Goal: Task Accomplishment & Management: Use online tool/utility

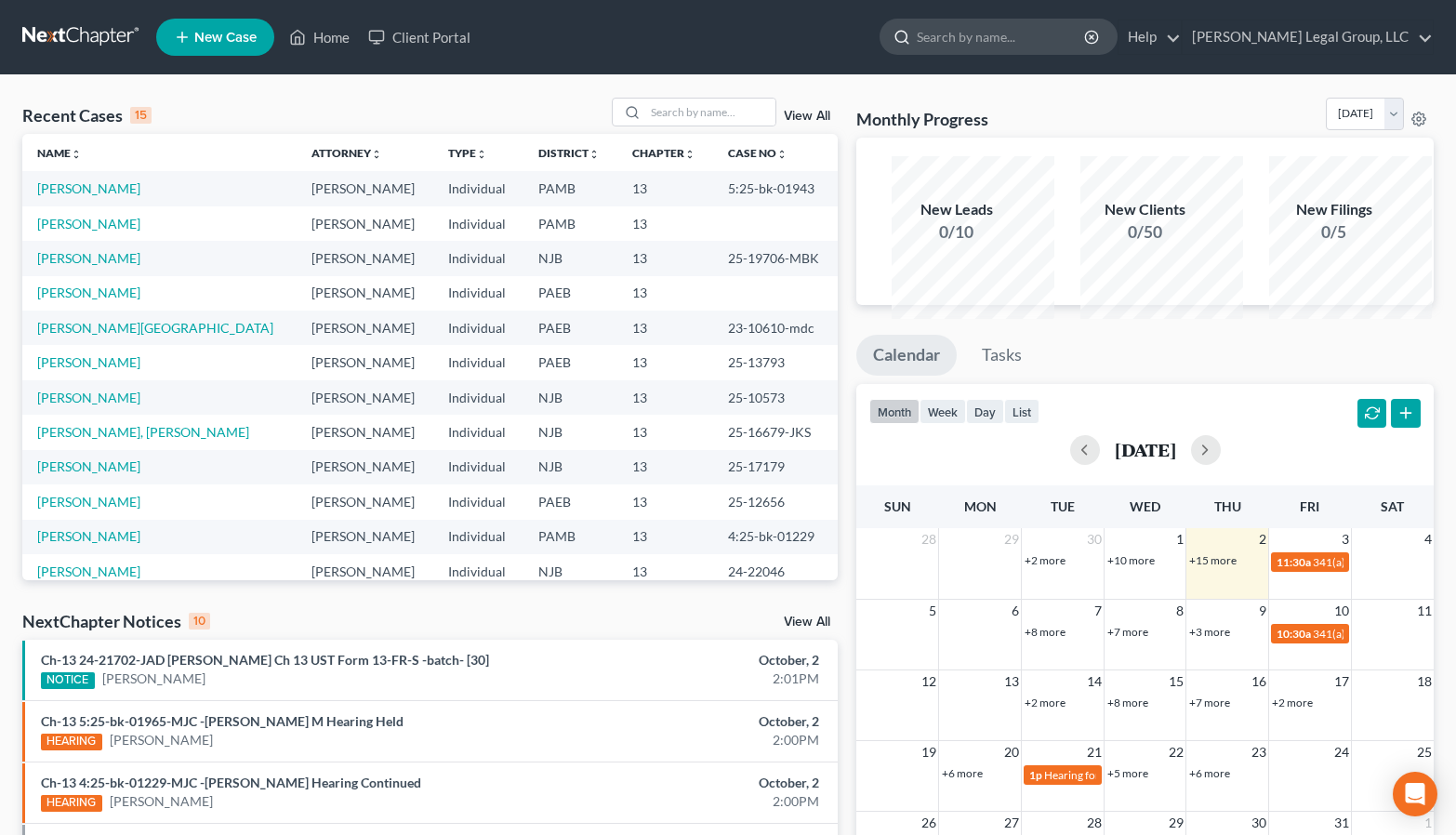
click at [983, 47] on input "search" at bounding box center [1001, 36] width 170 height 34
type input "[PERSON_NAME]"
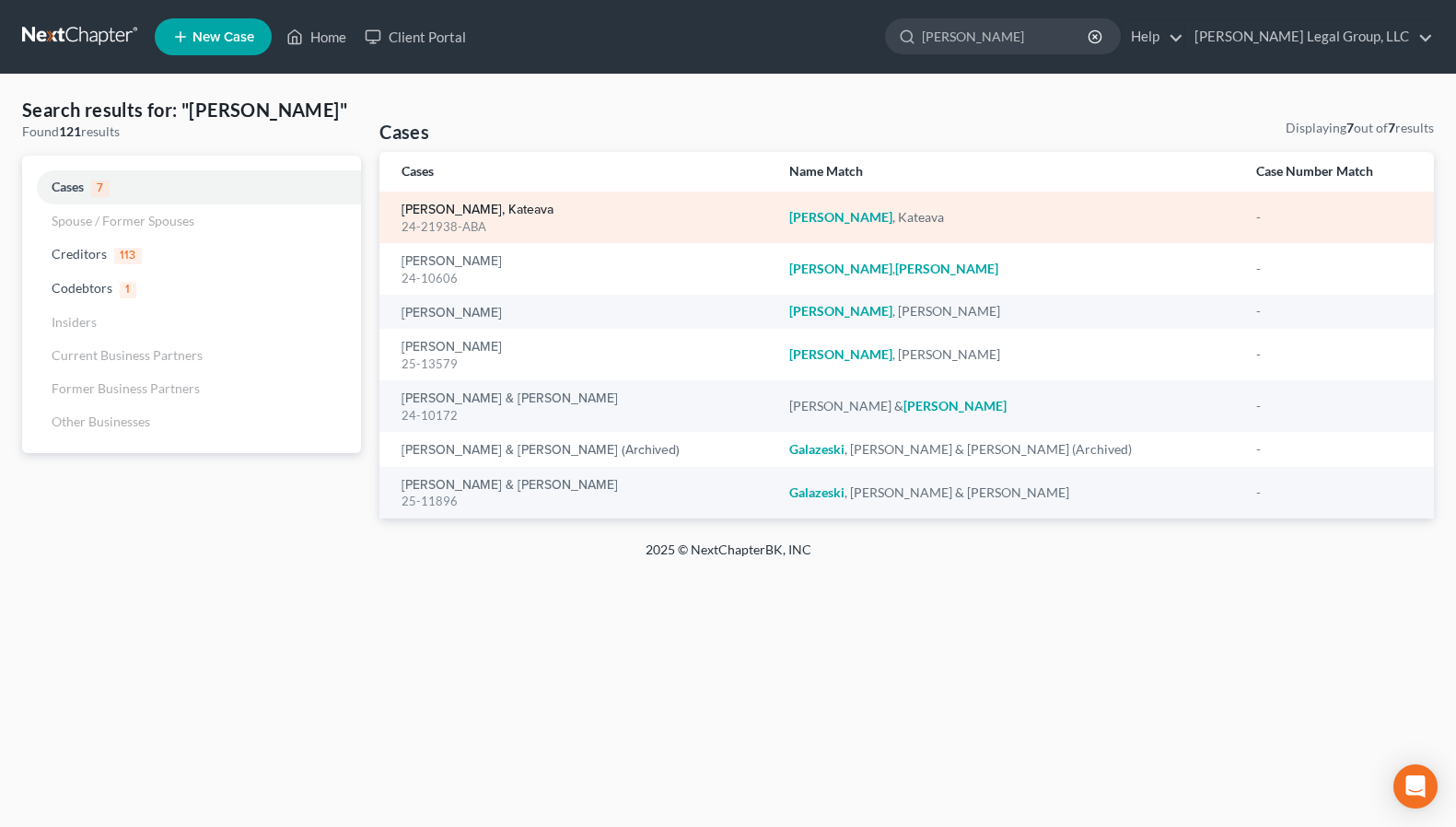
click at [425, 216] on link "[PERSON_NAME], Kateava" at bounding box center [478, 210] width 152 height 13
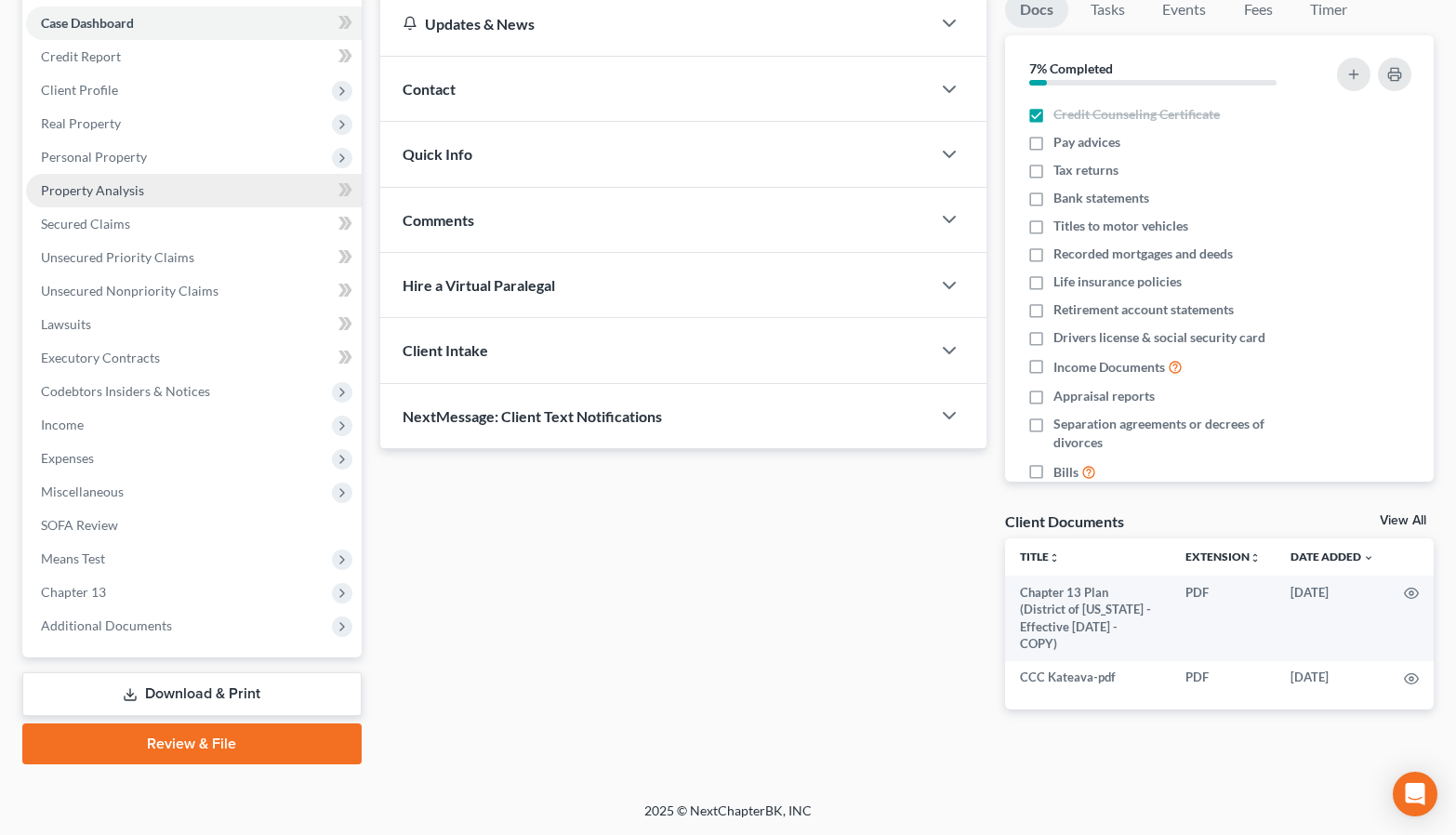
scroll to position [558, 0]
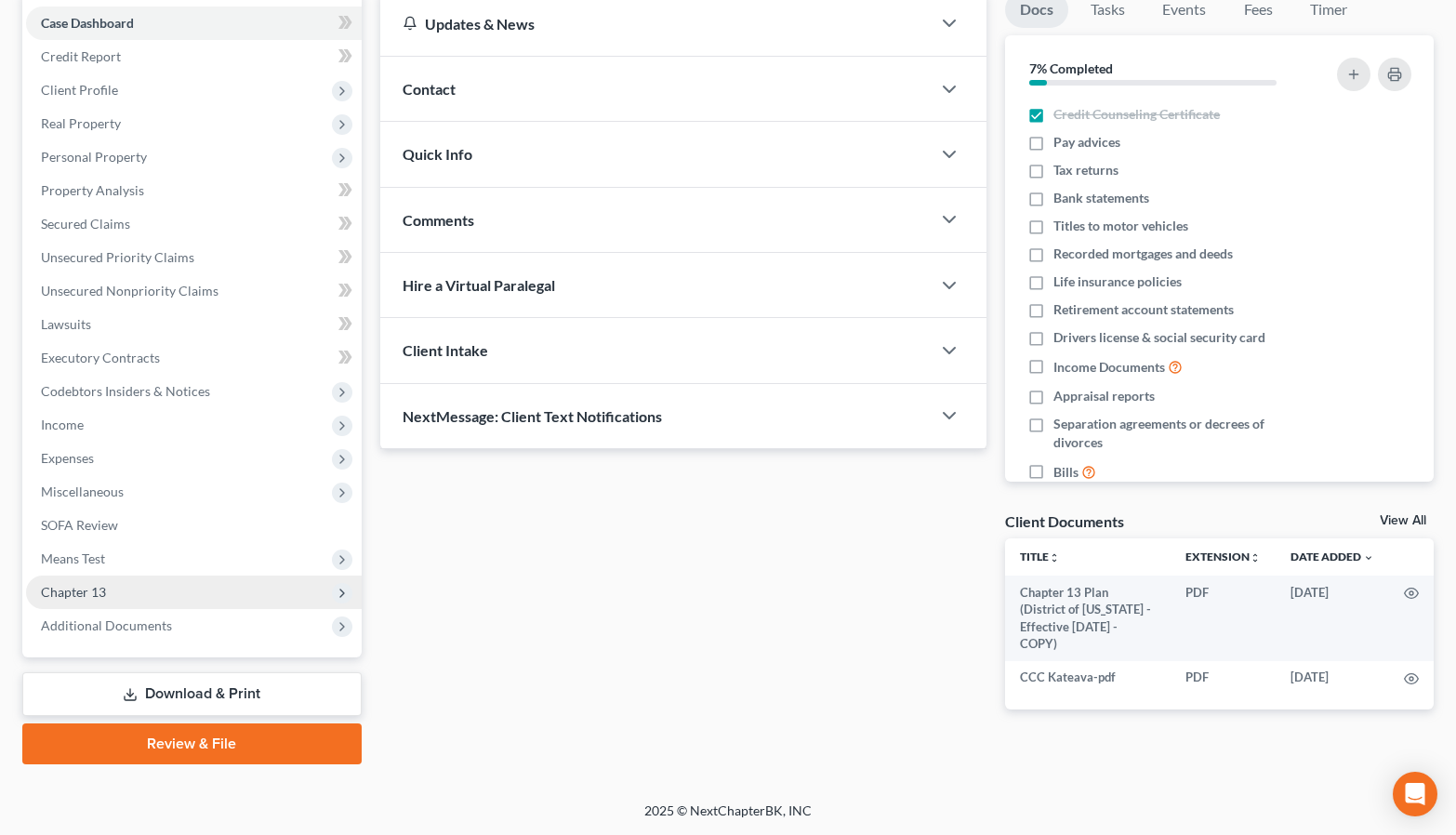
click at [140, 576] on span "Chapter 13" at bounding box center [194, 592] width 336 height 33
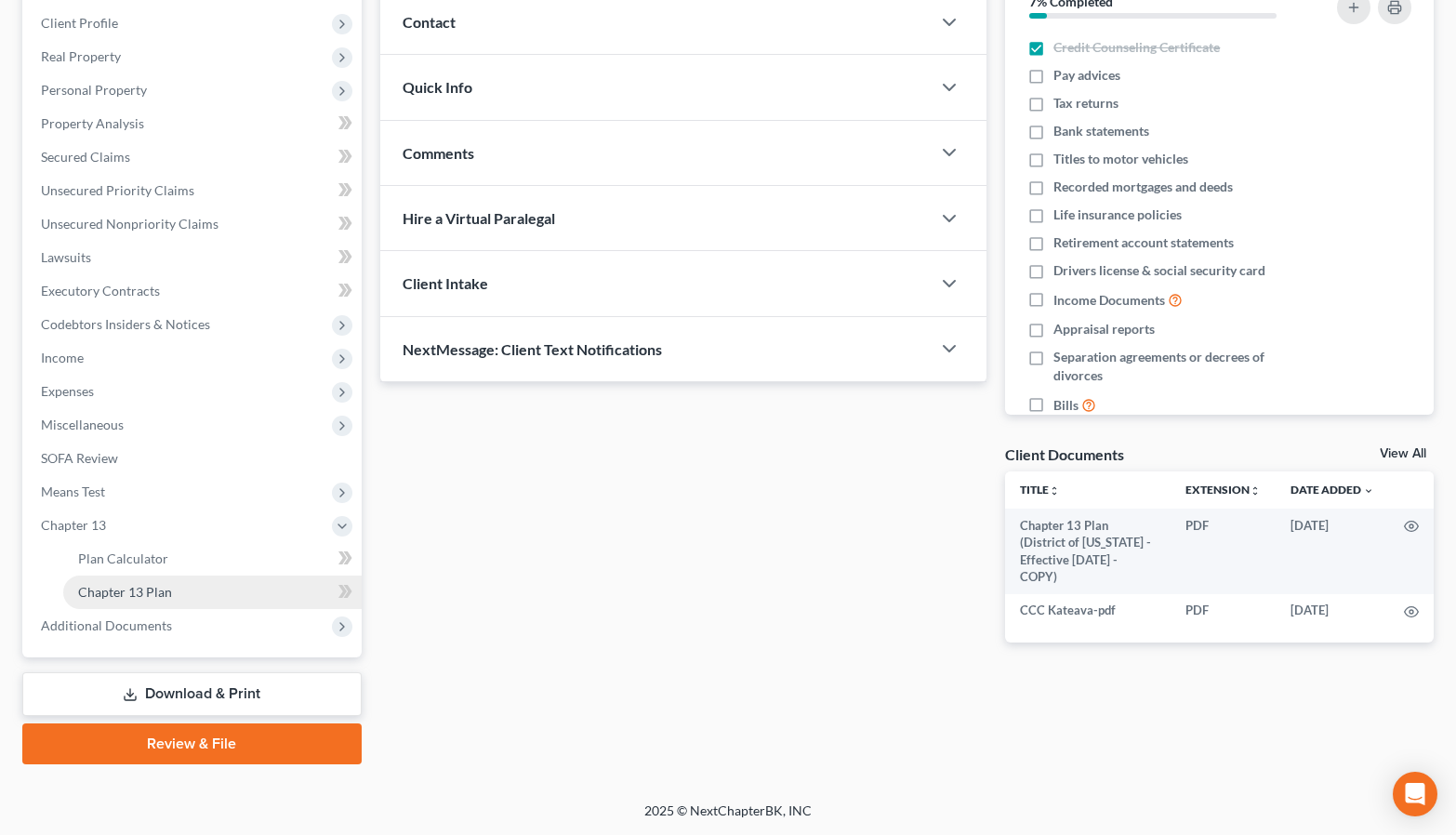
click at [172, 584] on span "Chapter 13 Plan" at bounding box center [124, 591] width 94 height 16
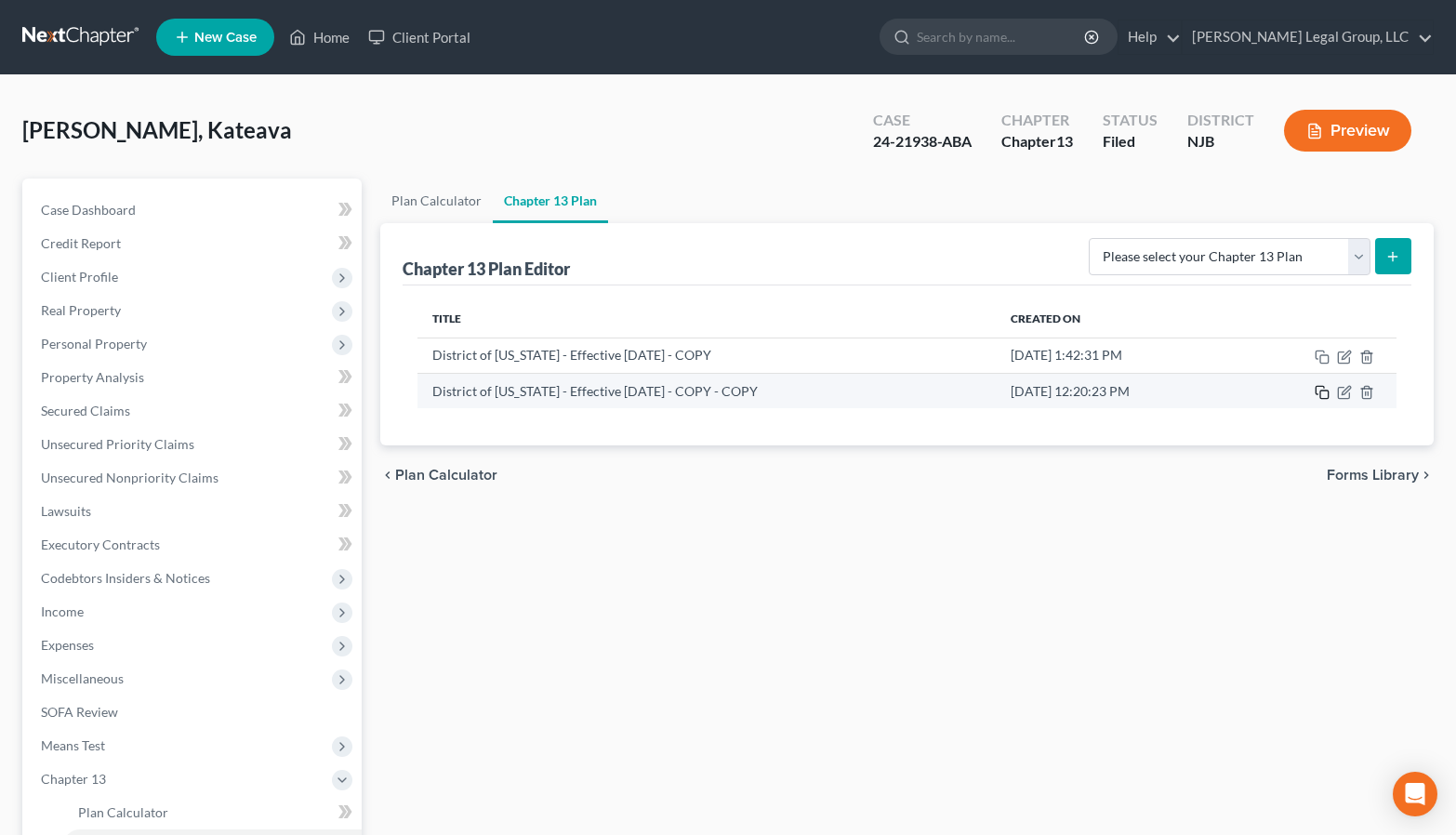
click at [1314, 400] on icon "button" at bounding box center [1321, 392] width 15 height 15
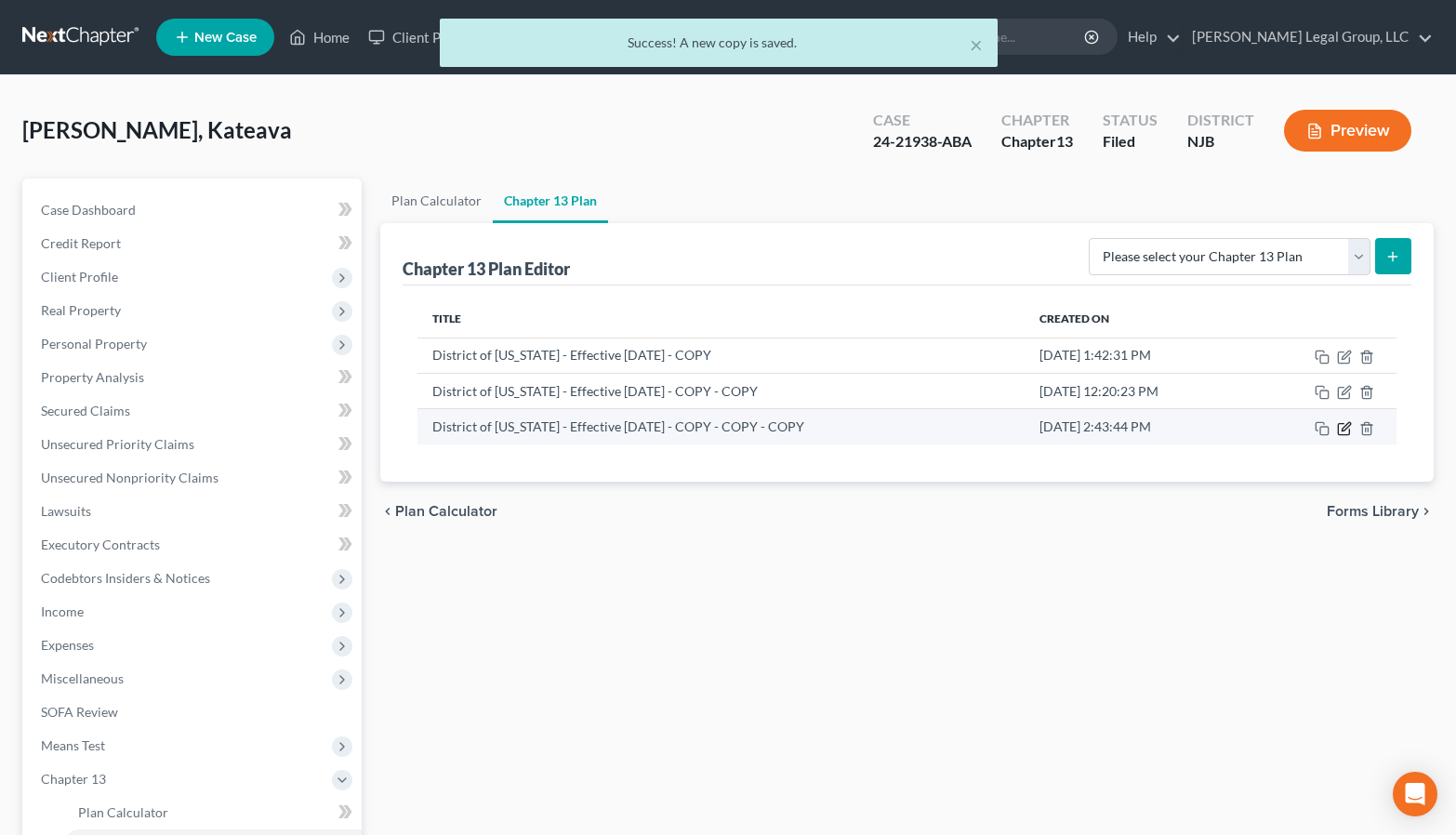
click at [1337, 436] on icon "button" at bounding box center [1343, 428] width 15 height 15
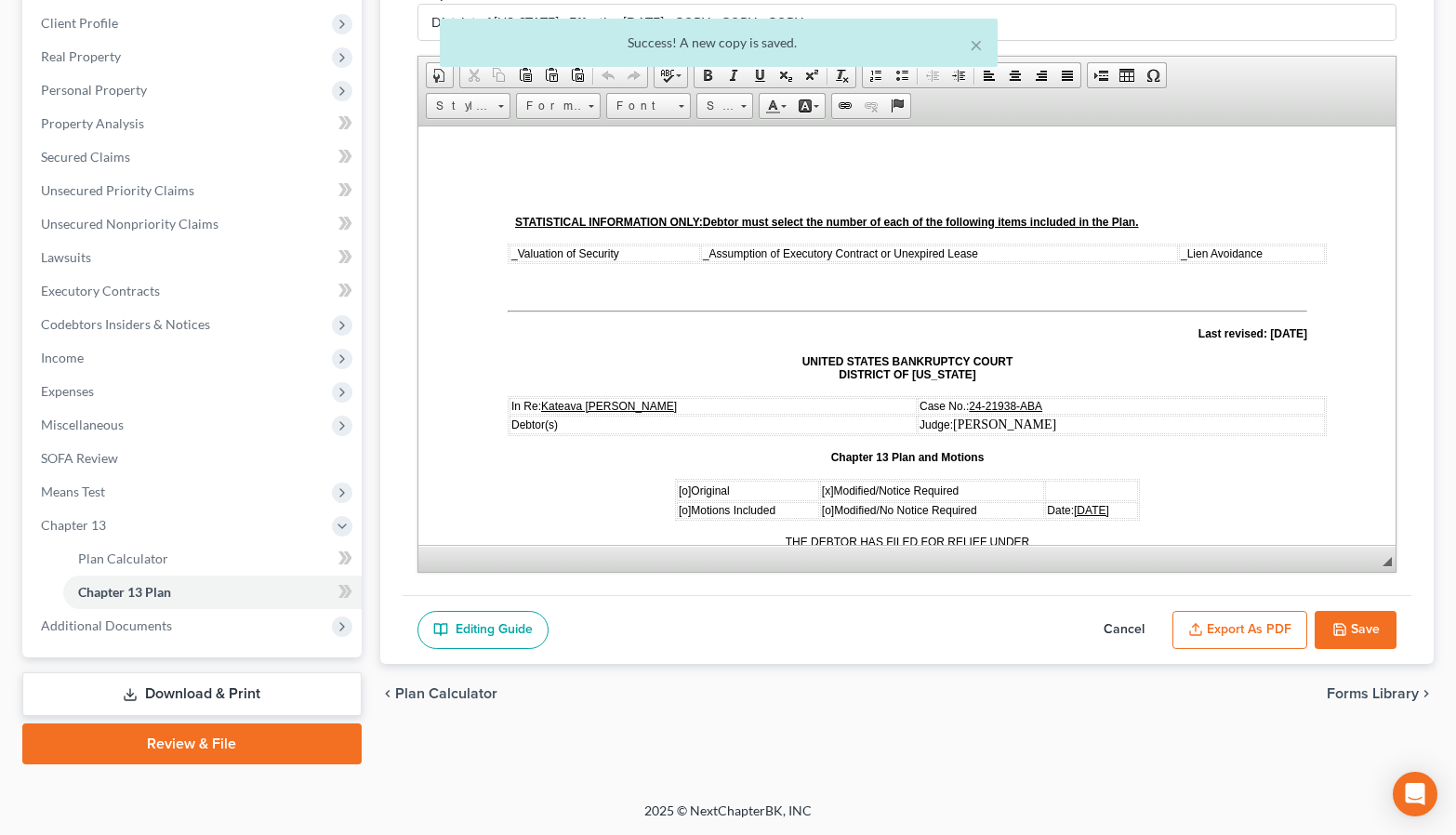
scroll to position [521, 0]
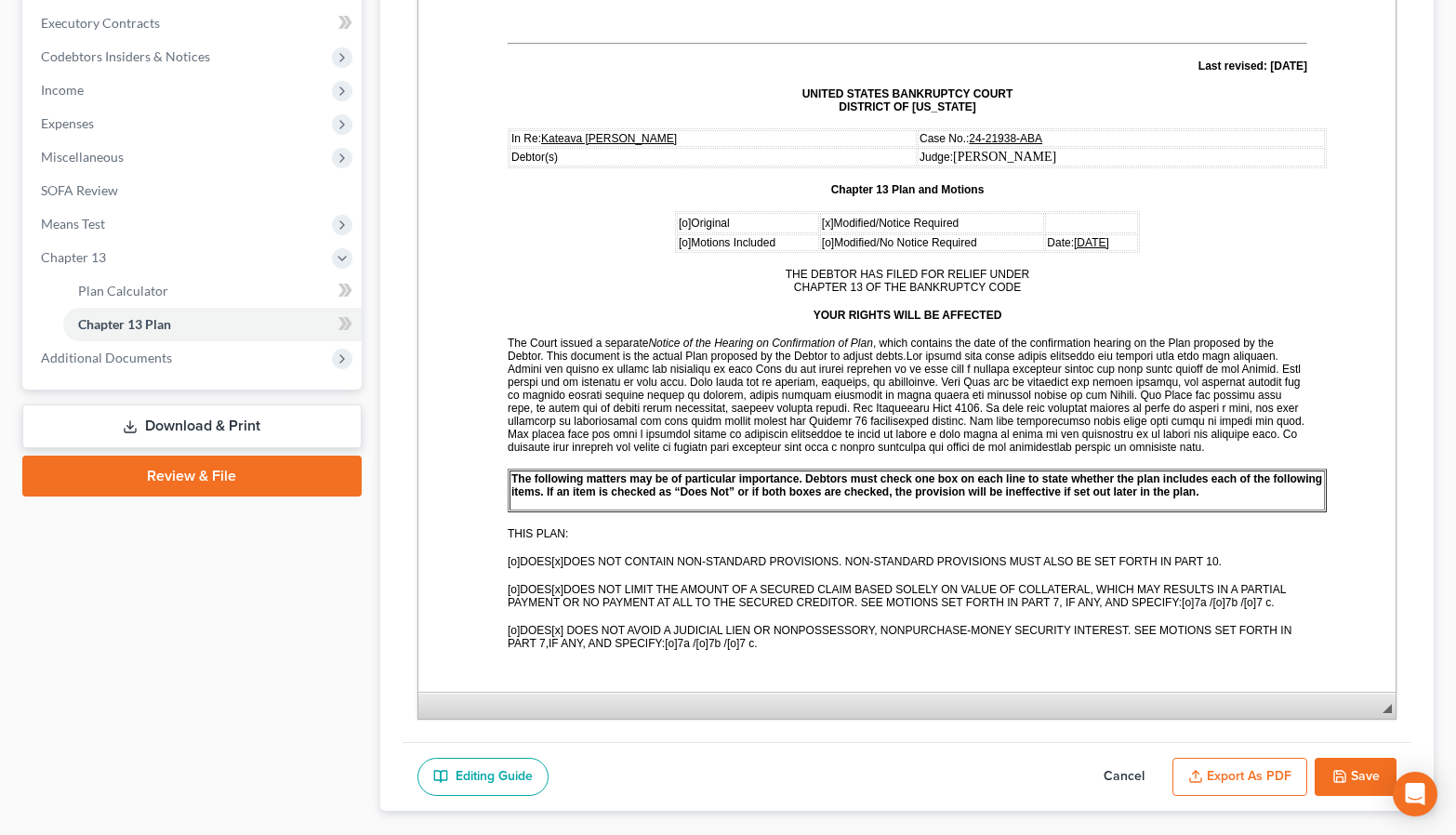
drag, startPoint x: 1373, startPoint y: 369, endPoint x: 1312, endPoint y: 759, distance: 394.7
click at [1315, 718] on span "◢ Elements path" at bounding box center [908, 706] width 978 height 27
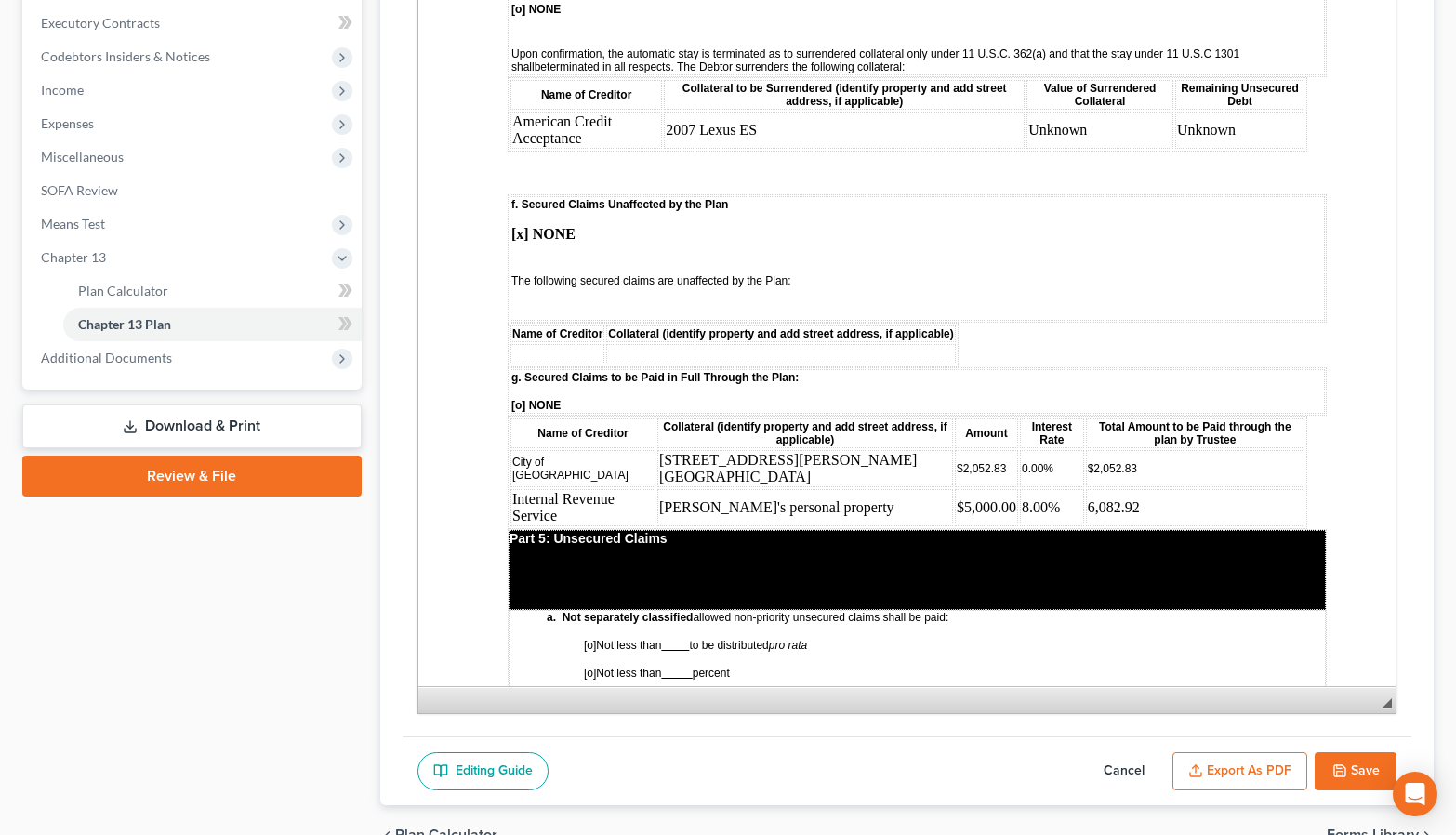
scroll to position [2883, 0]
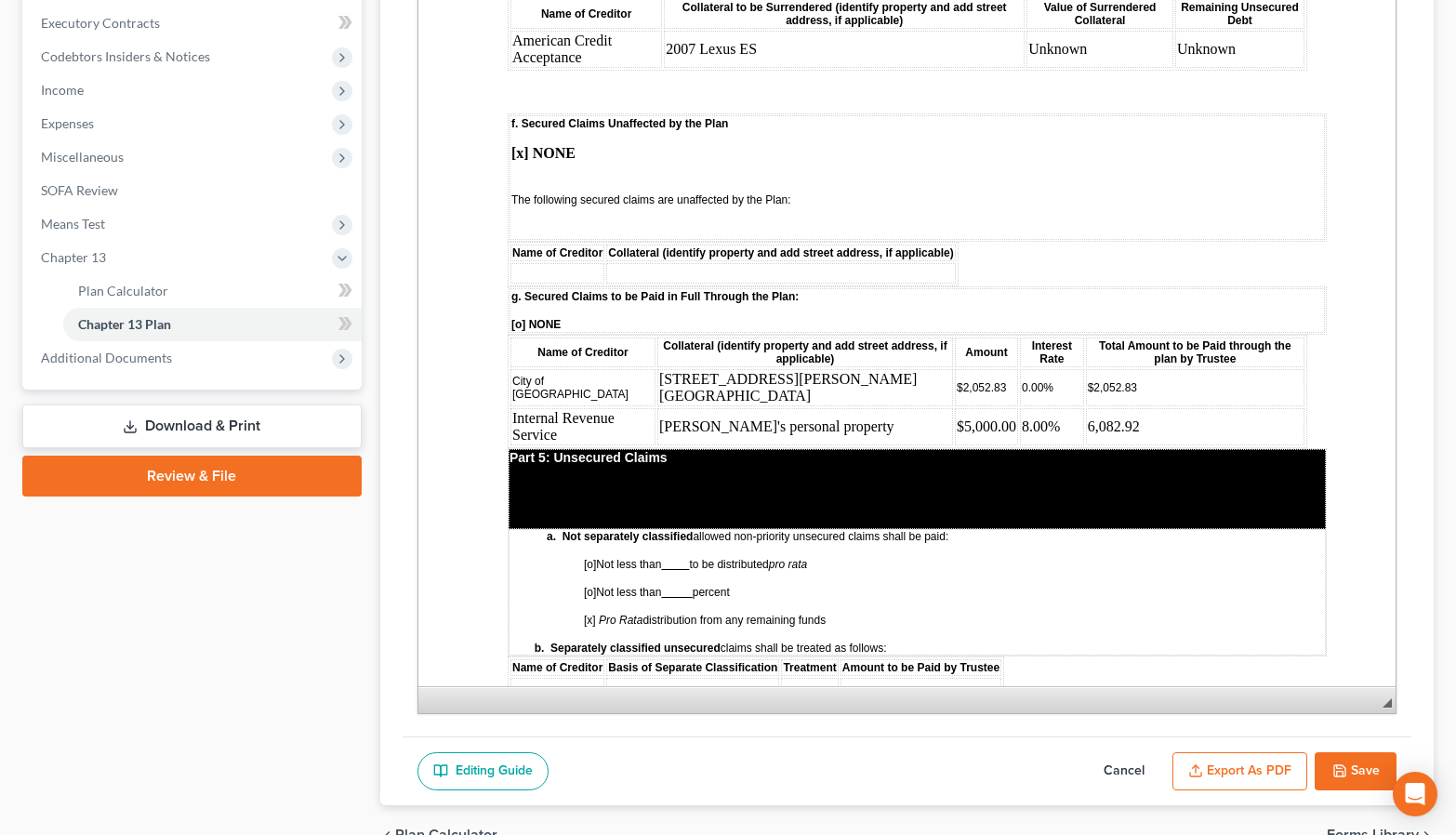
click at [1175, 68] on td "Unknown" at bounding box center [1239, 50] width 129 height 37
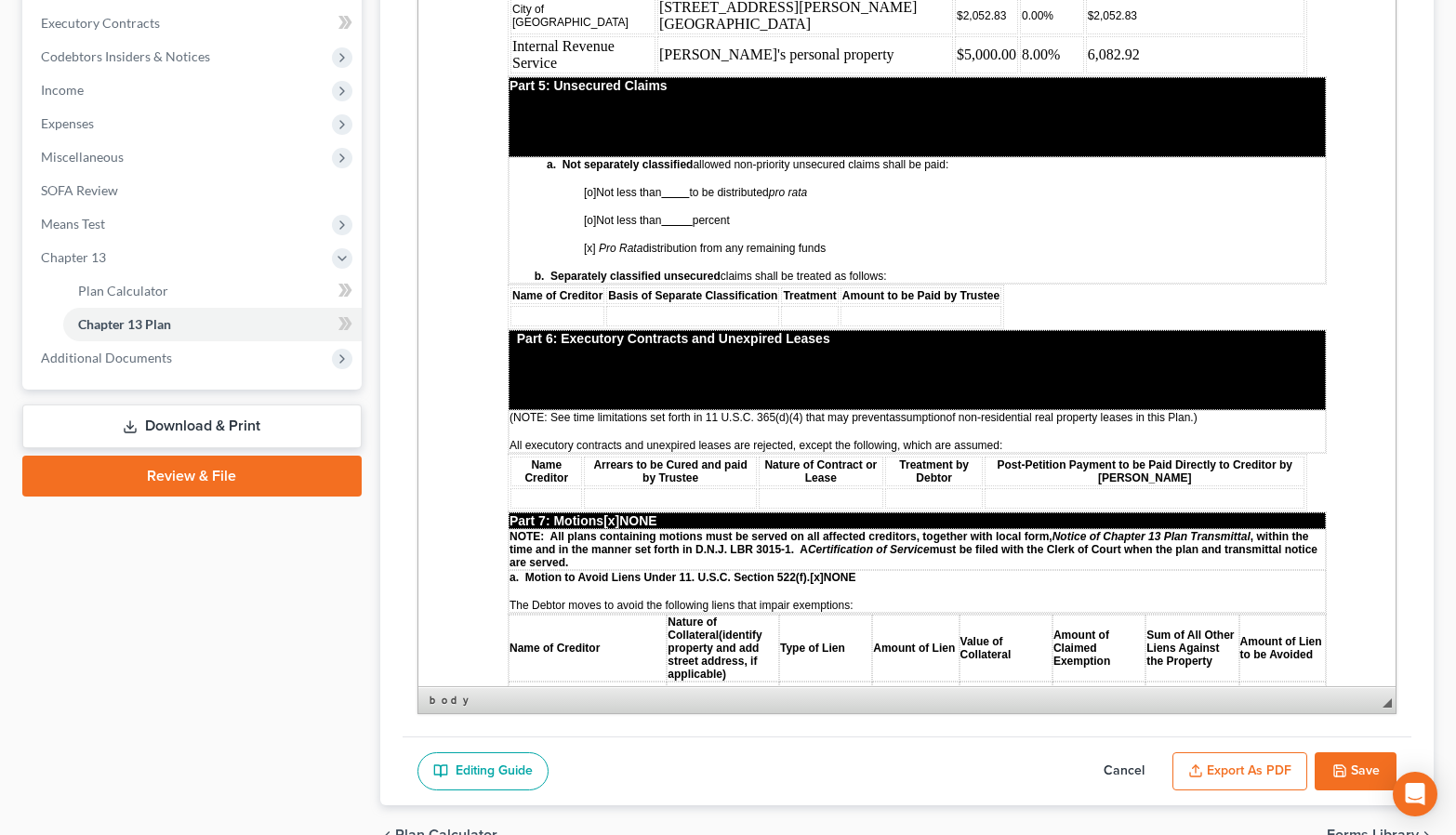
scroll to position [3348, 0]
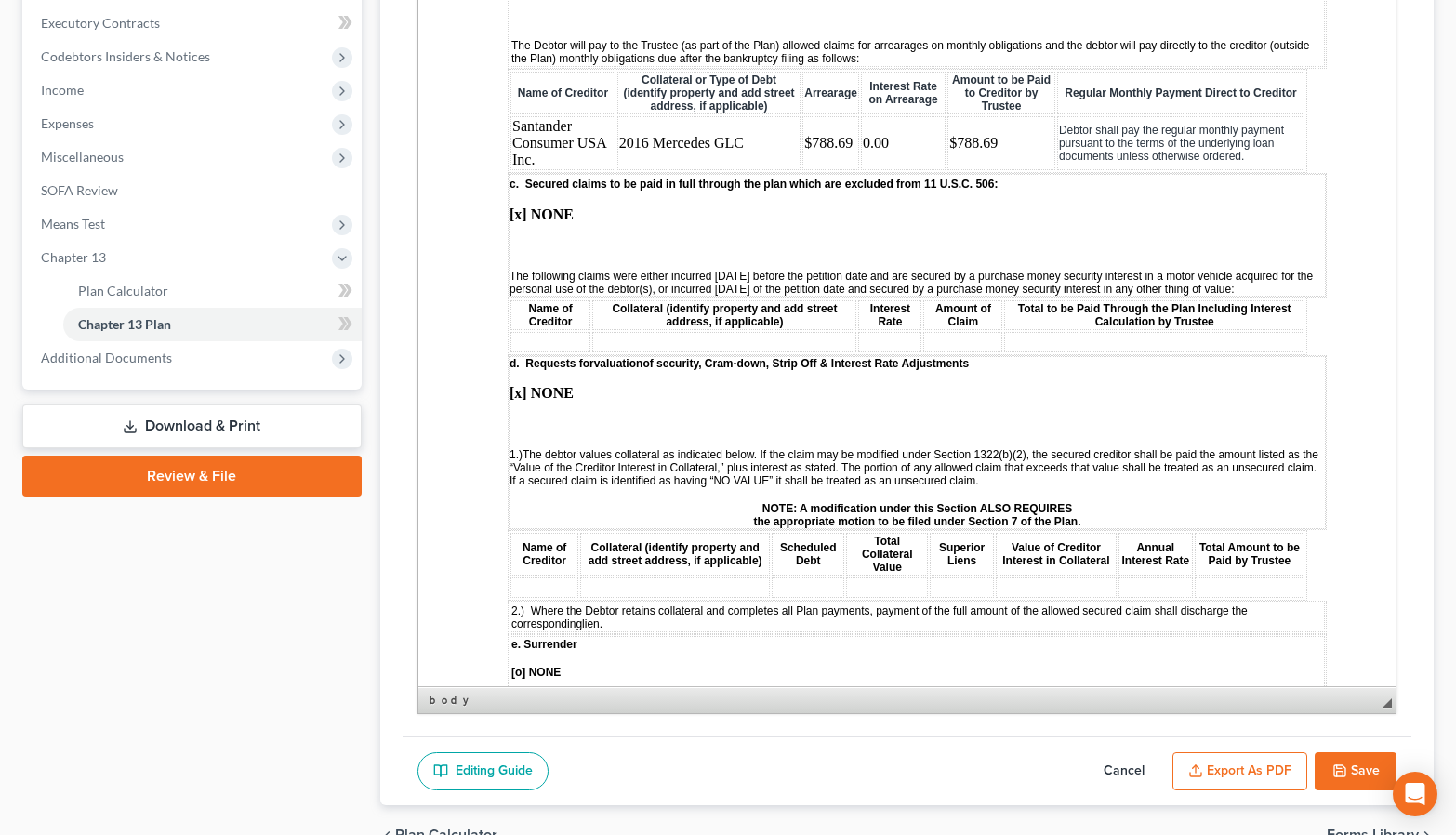
scroll to position [1487, 0]
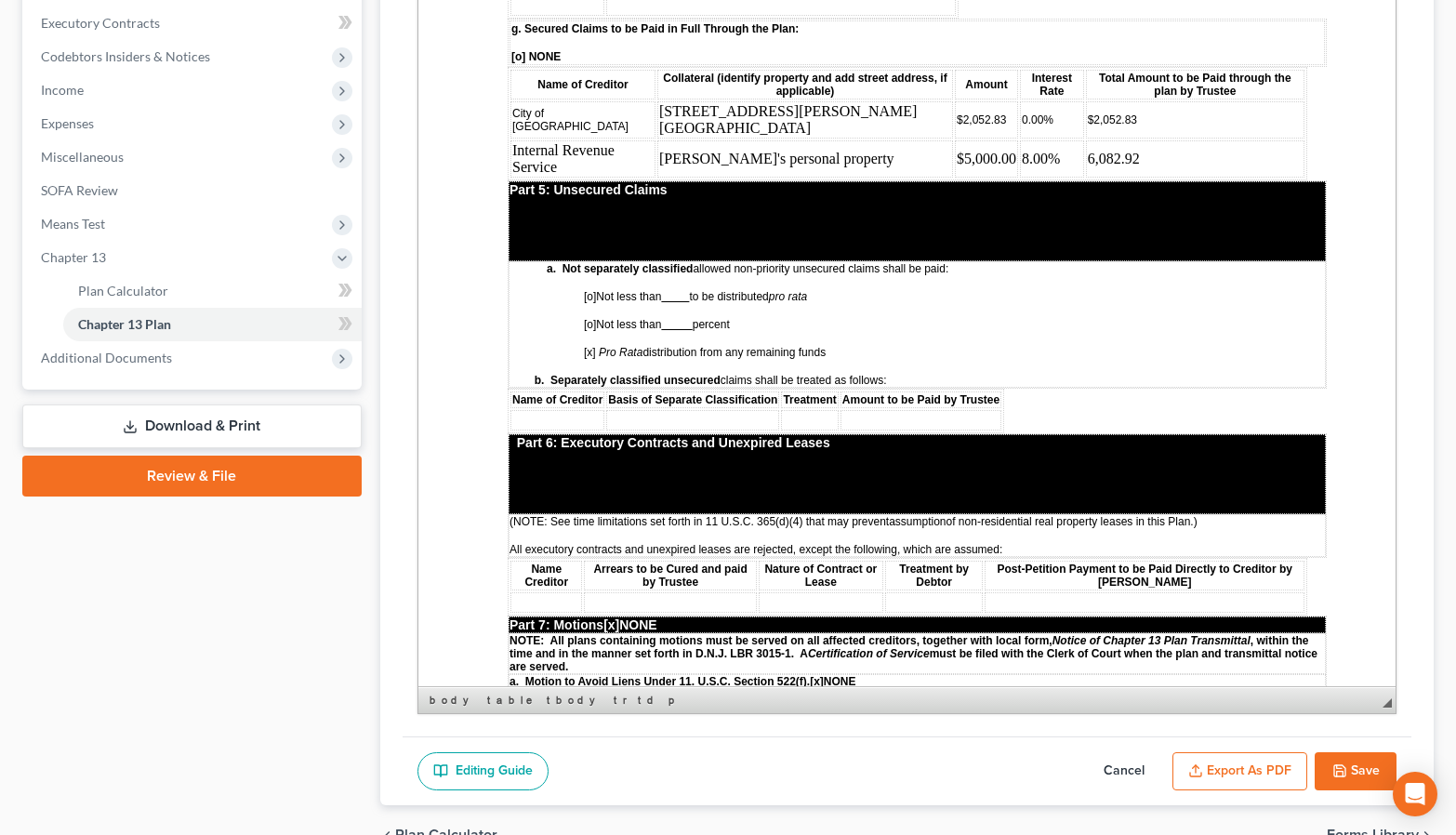
scroll to position [3348, 0]
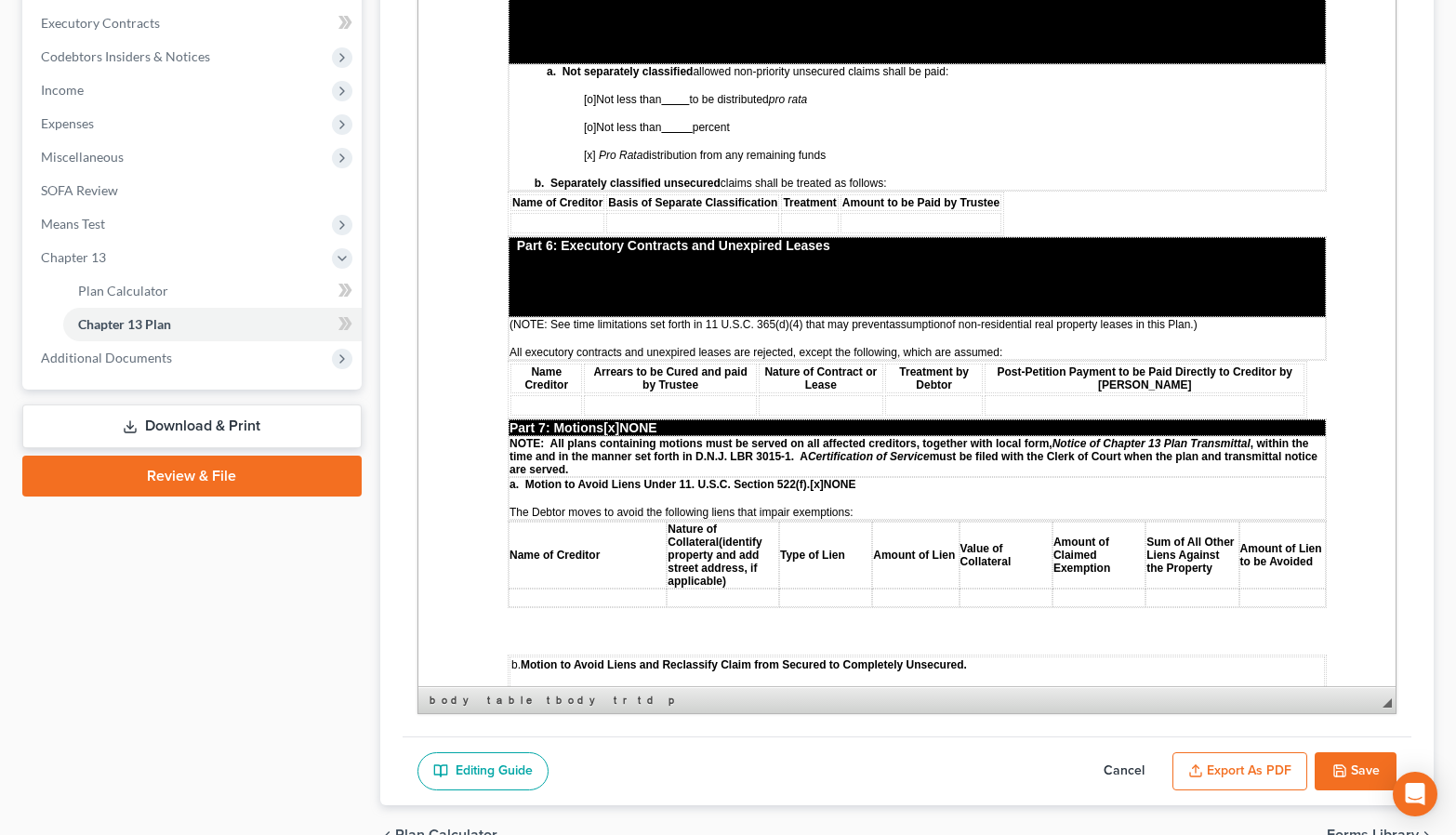
drag, startPoint x: 976, startPoint y: 375, endPoint x: 921, endPoint y: 375, distance: 55.0
drag, startPoint x: 1152, startPoint y: 418, endPoint x: 508, endPoint y: 374, distance: 645.5
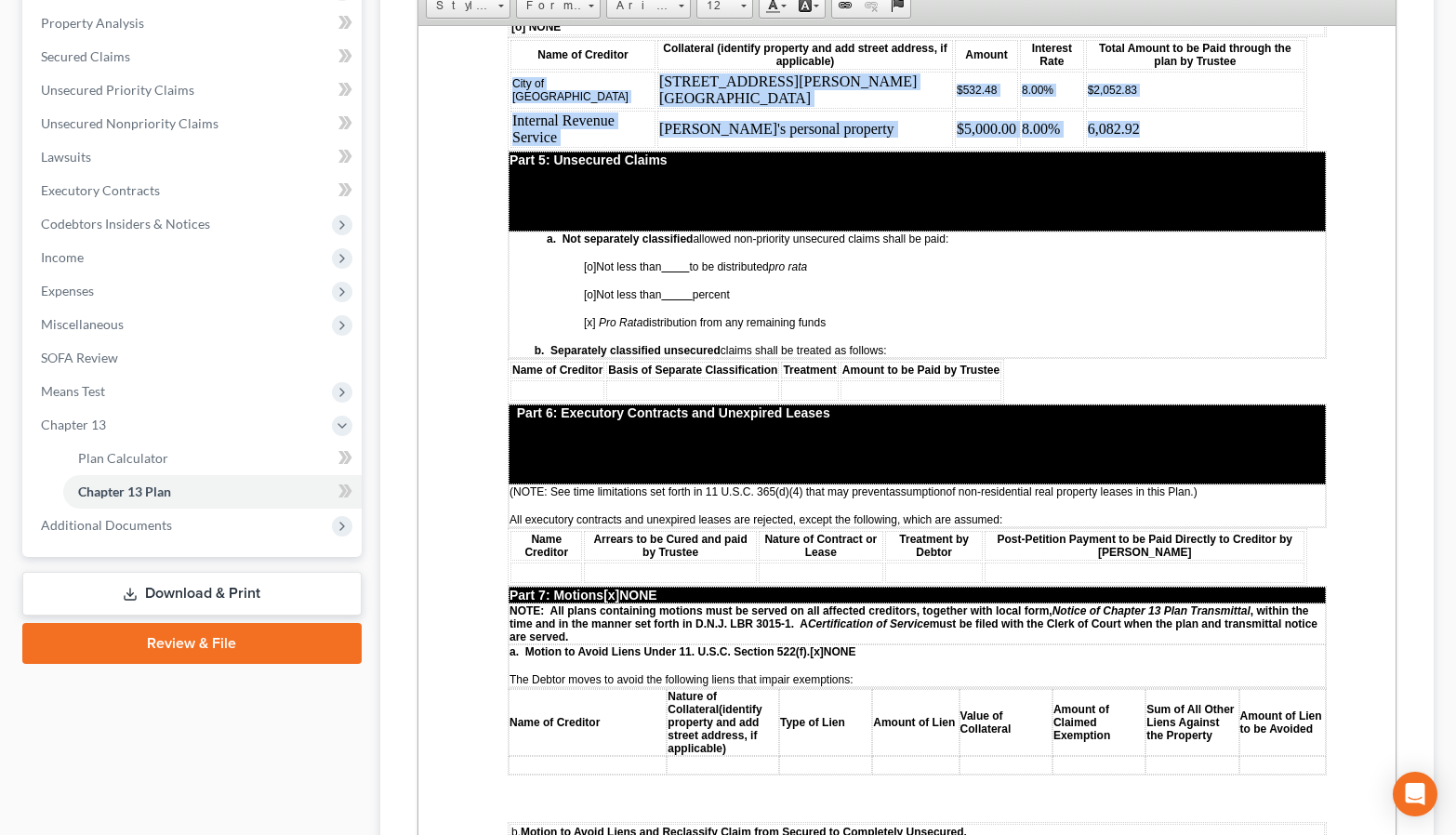
scroll to position [336, 0]
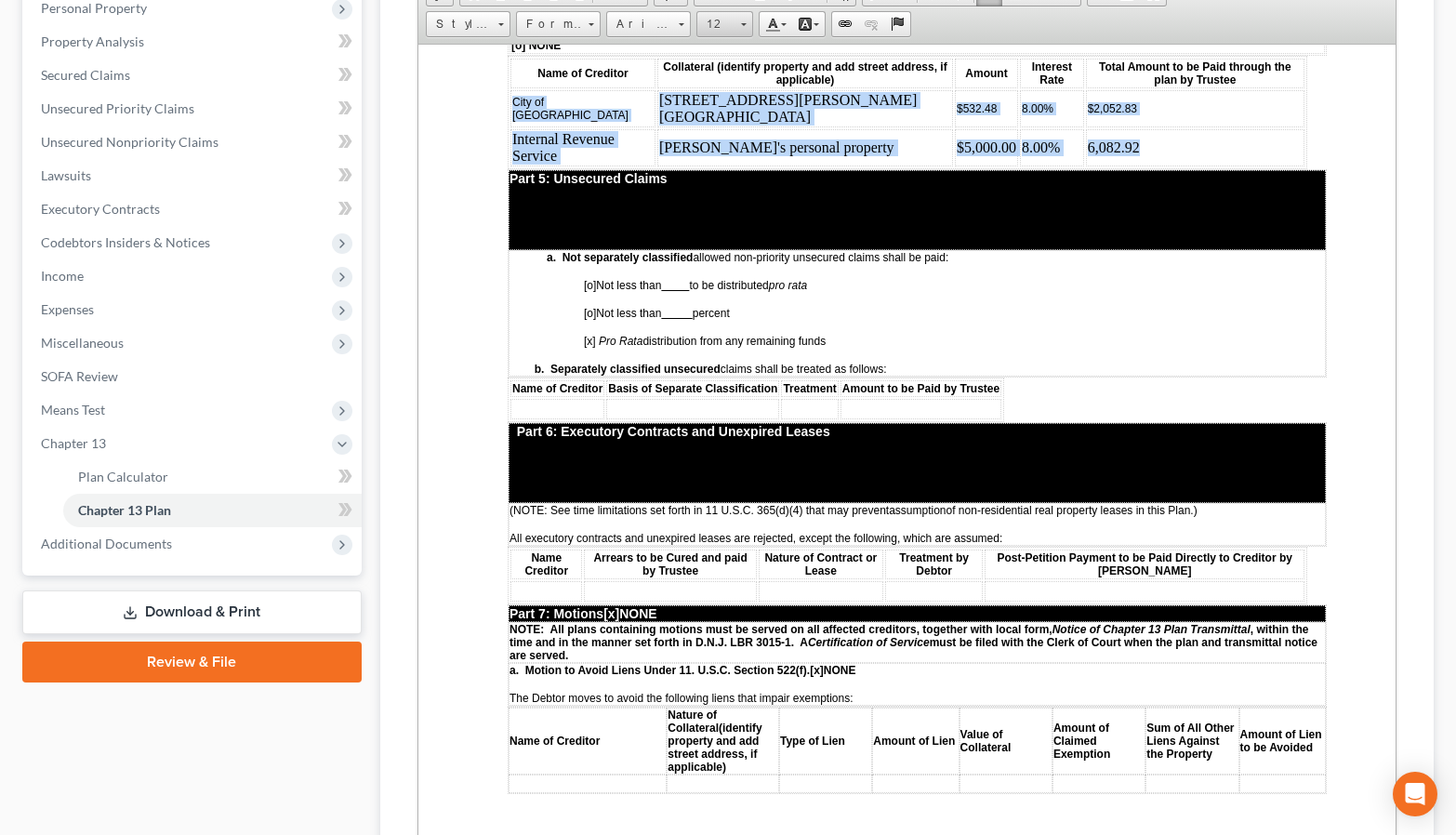
click at [746, 26] on span at bounding box center [744, 24] width 6 height 3
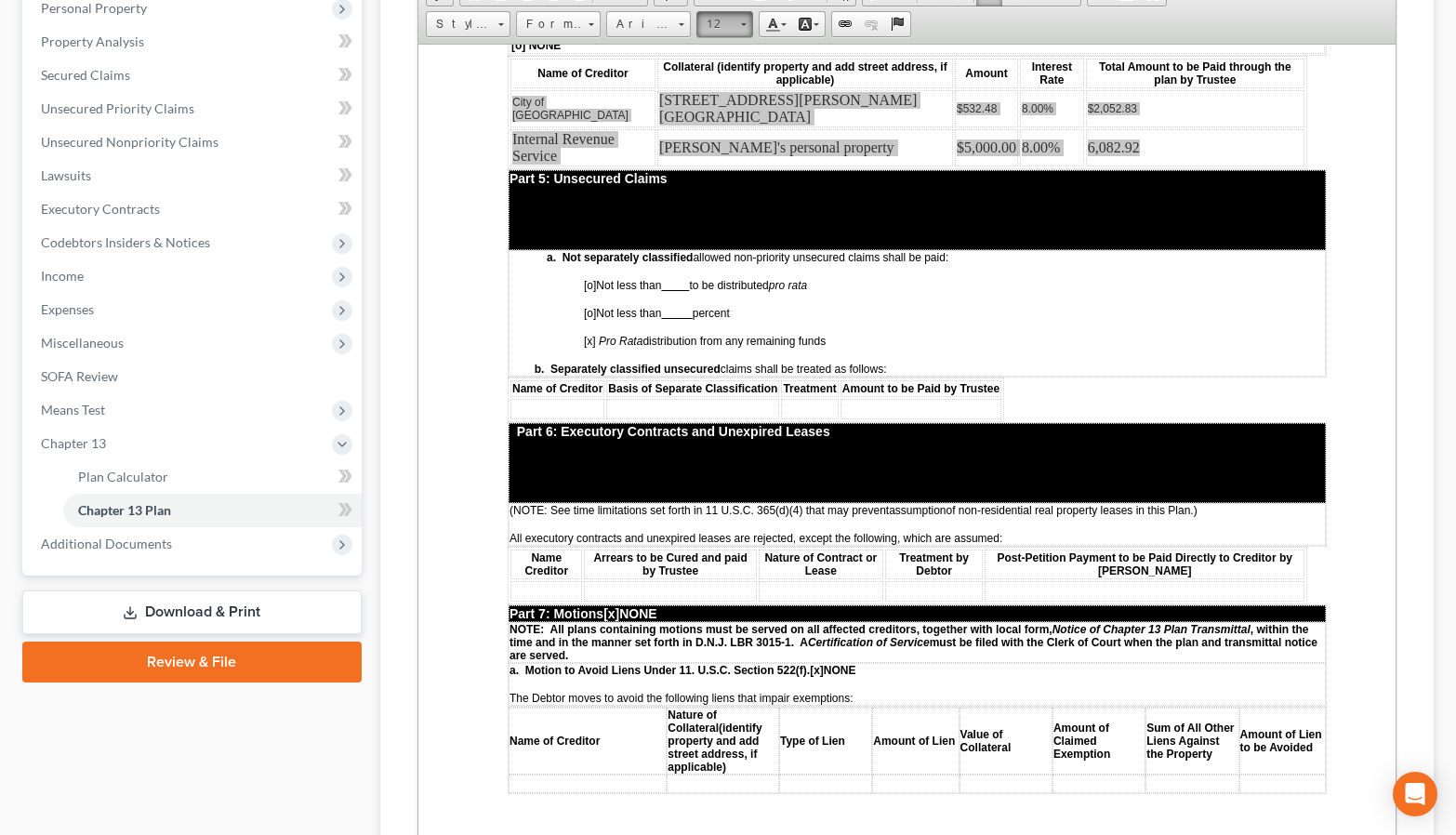
scroll to position [161, 0]
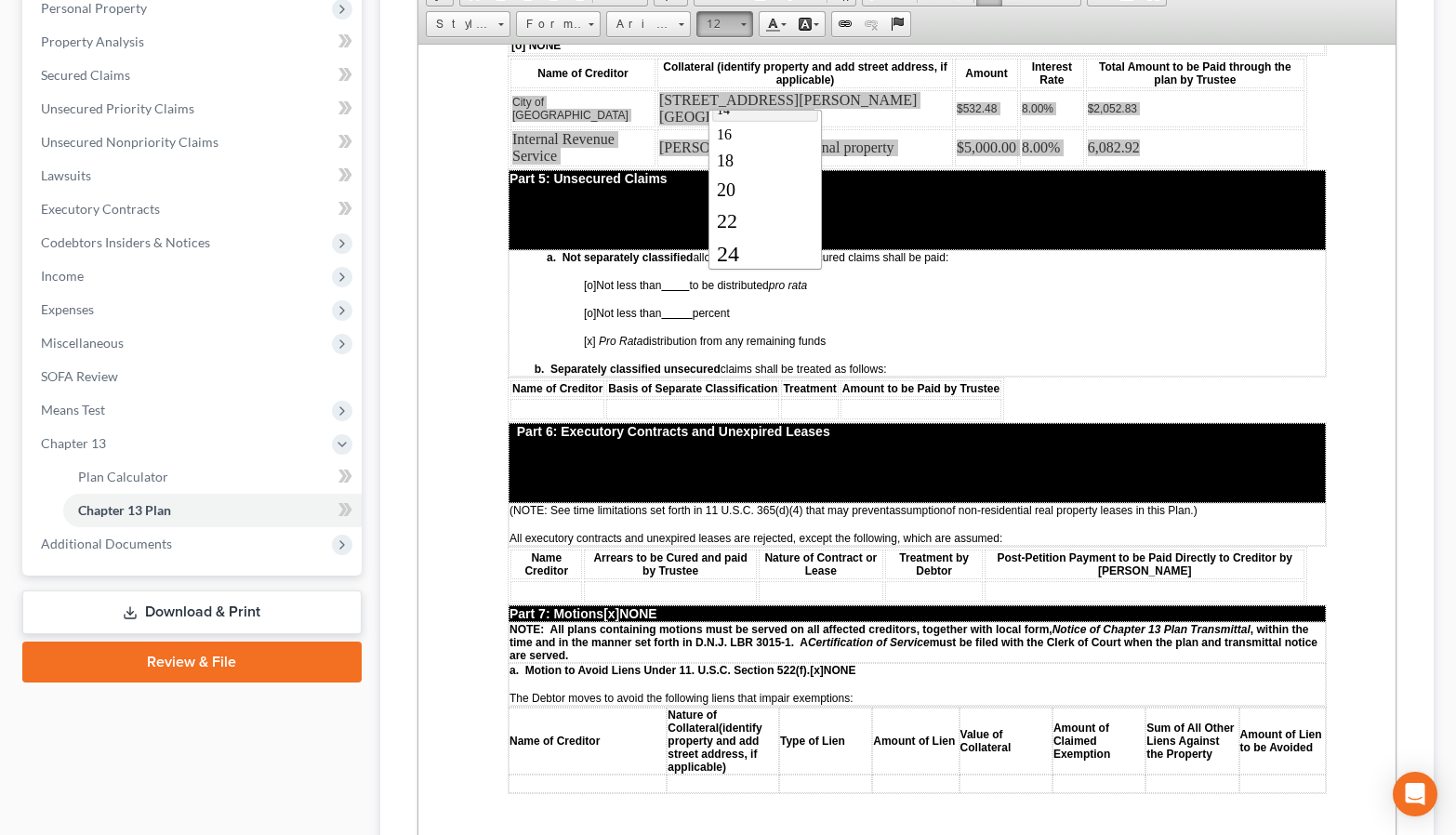
click at [745, 121] on link "14" at bounding box center [764, 109] width 106 height 24
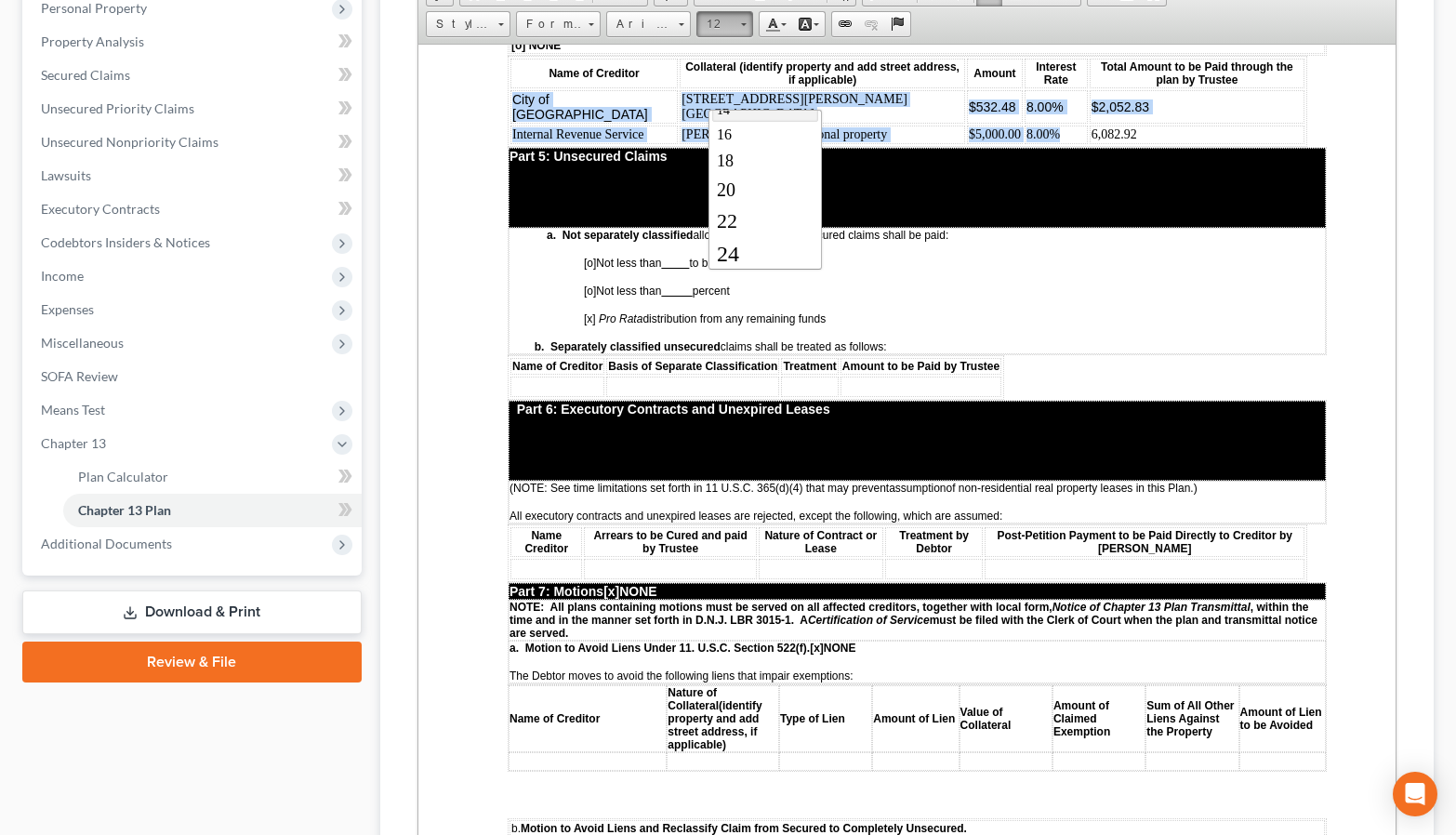
scroll to position [0, 0]
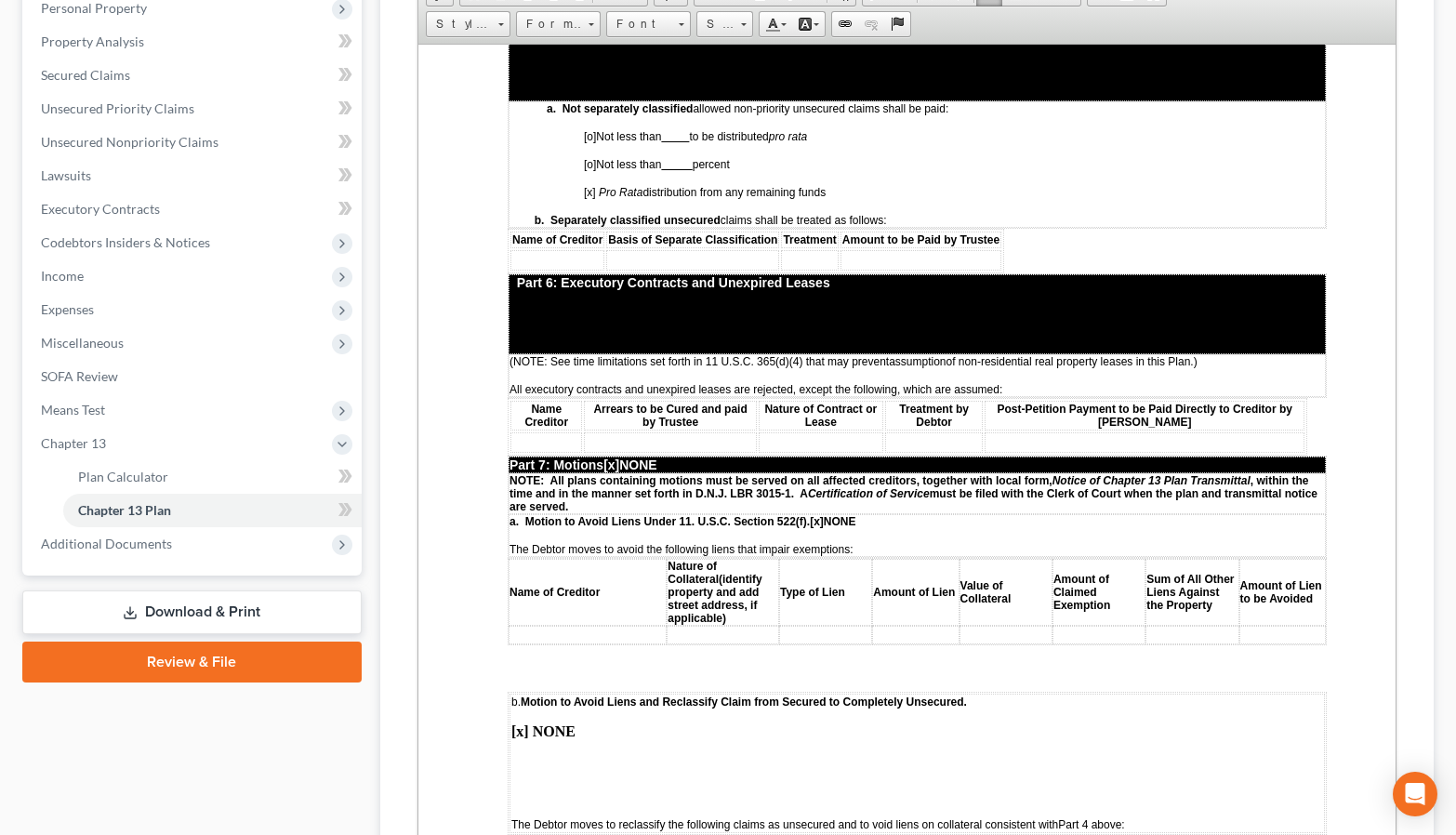
scroll to position [3534, 0]
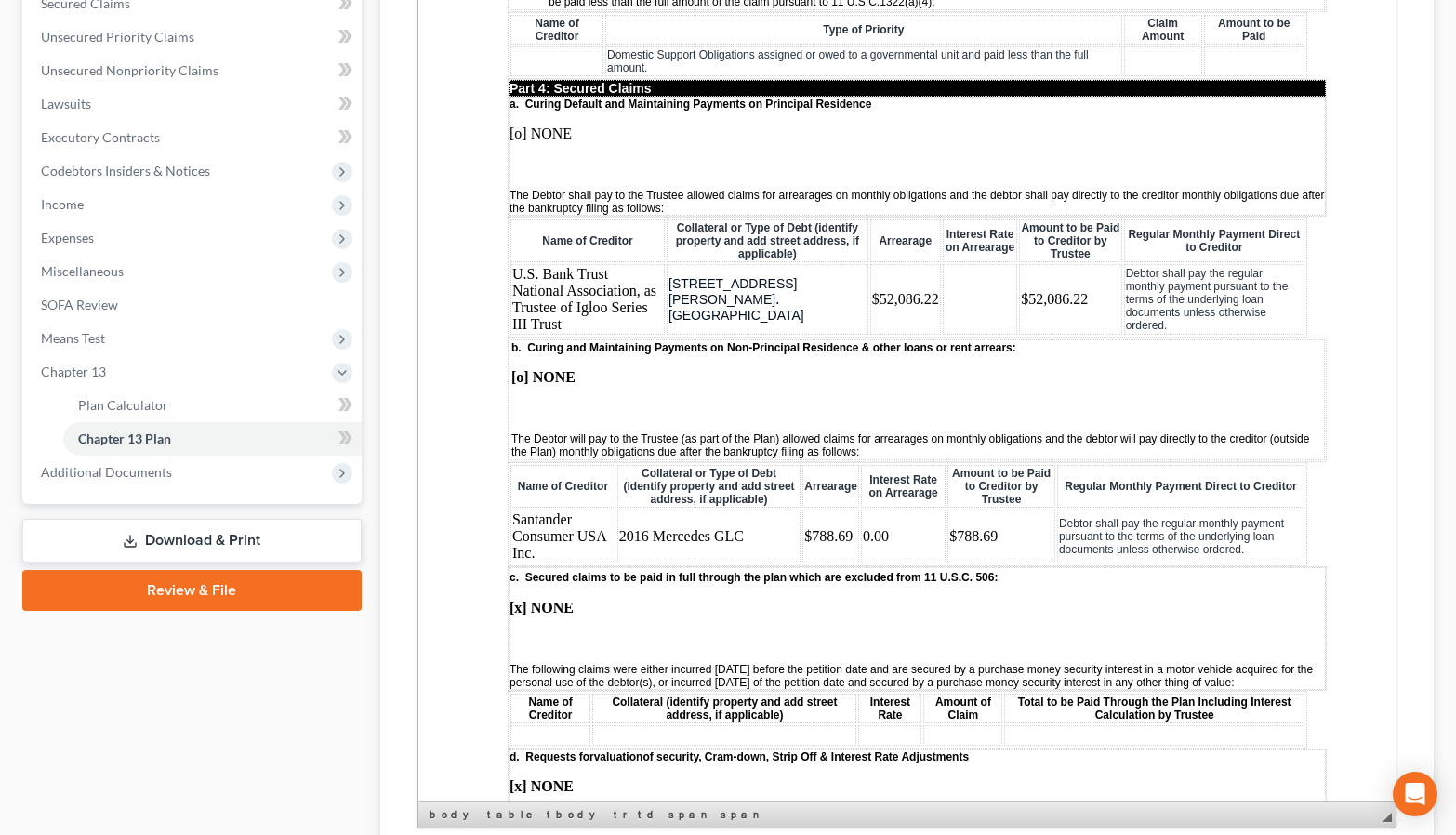
scroll to position [708, 0]
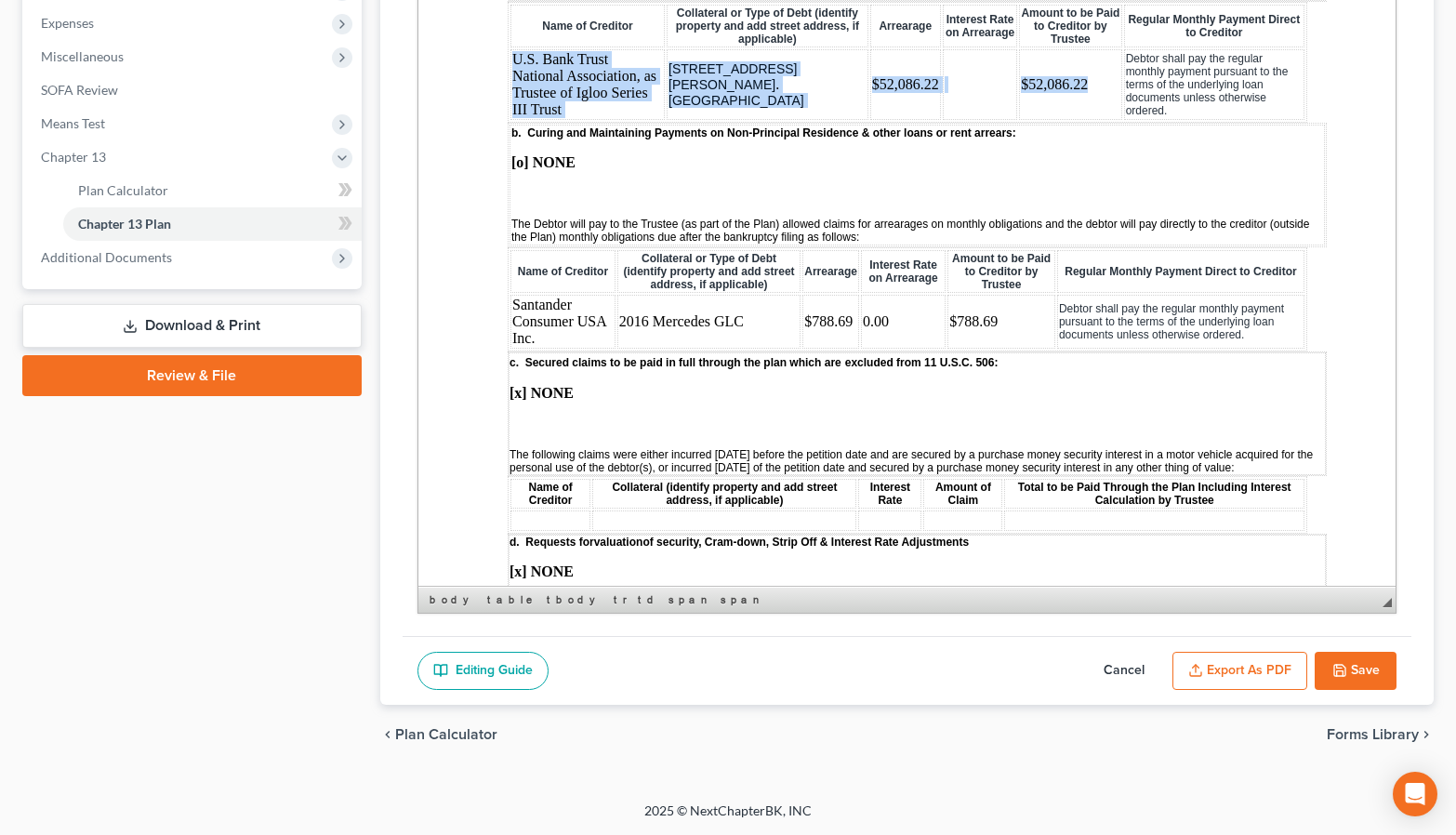
drag, startPoint x: 1076, startPoint y: 363, endPoint x: 514, endPoint y: 336, distance: 562.6
click at [514, 120] on tr "U.S. Bank Trust National Association, as Trustee of Igloo Series III Trust [STR…" at bounding box center [907, 84] width 794 height 71
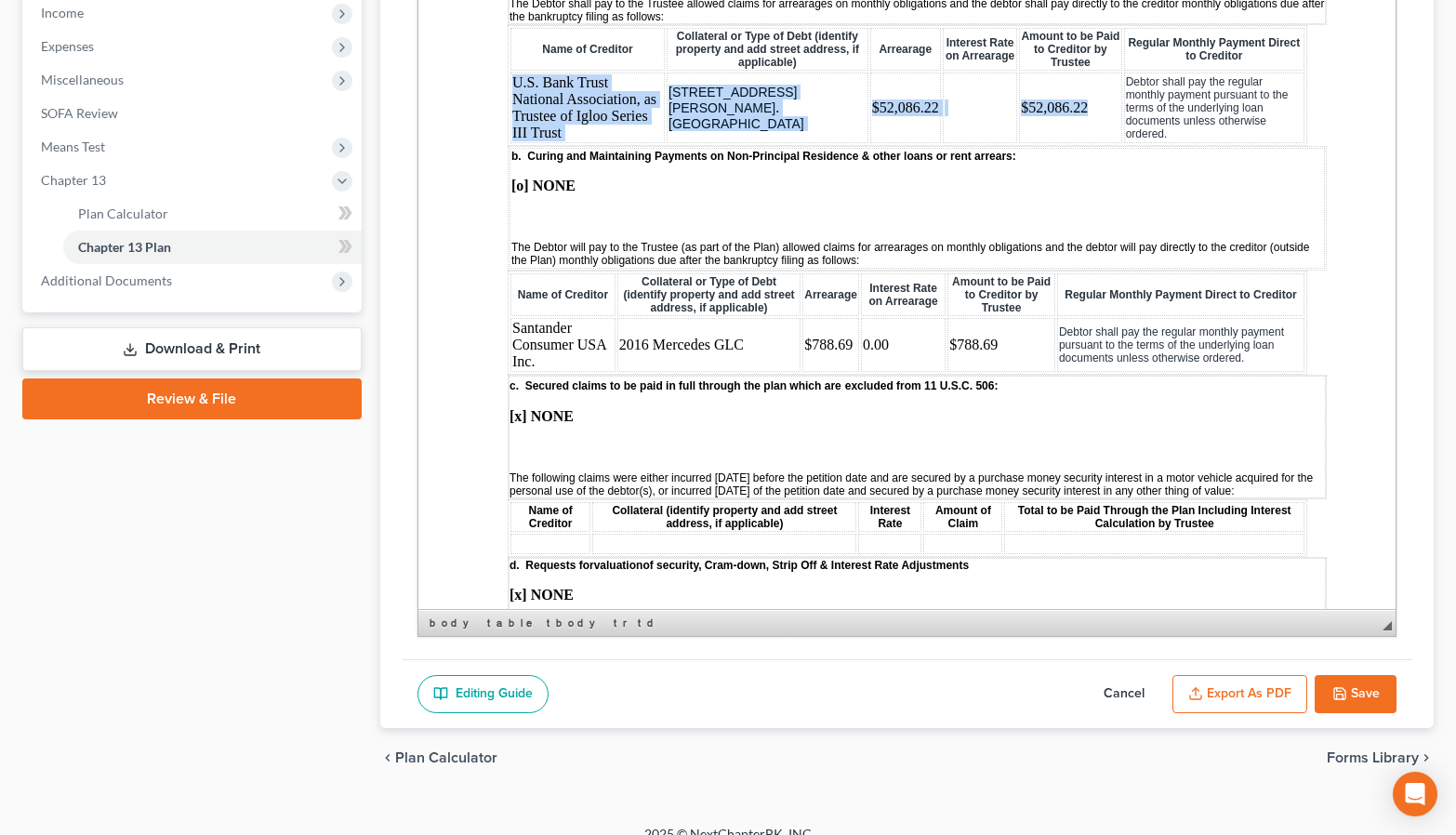
scroll to position [336, 0]
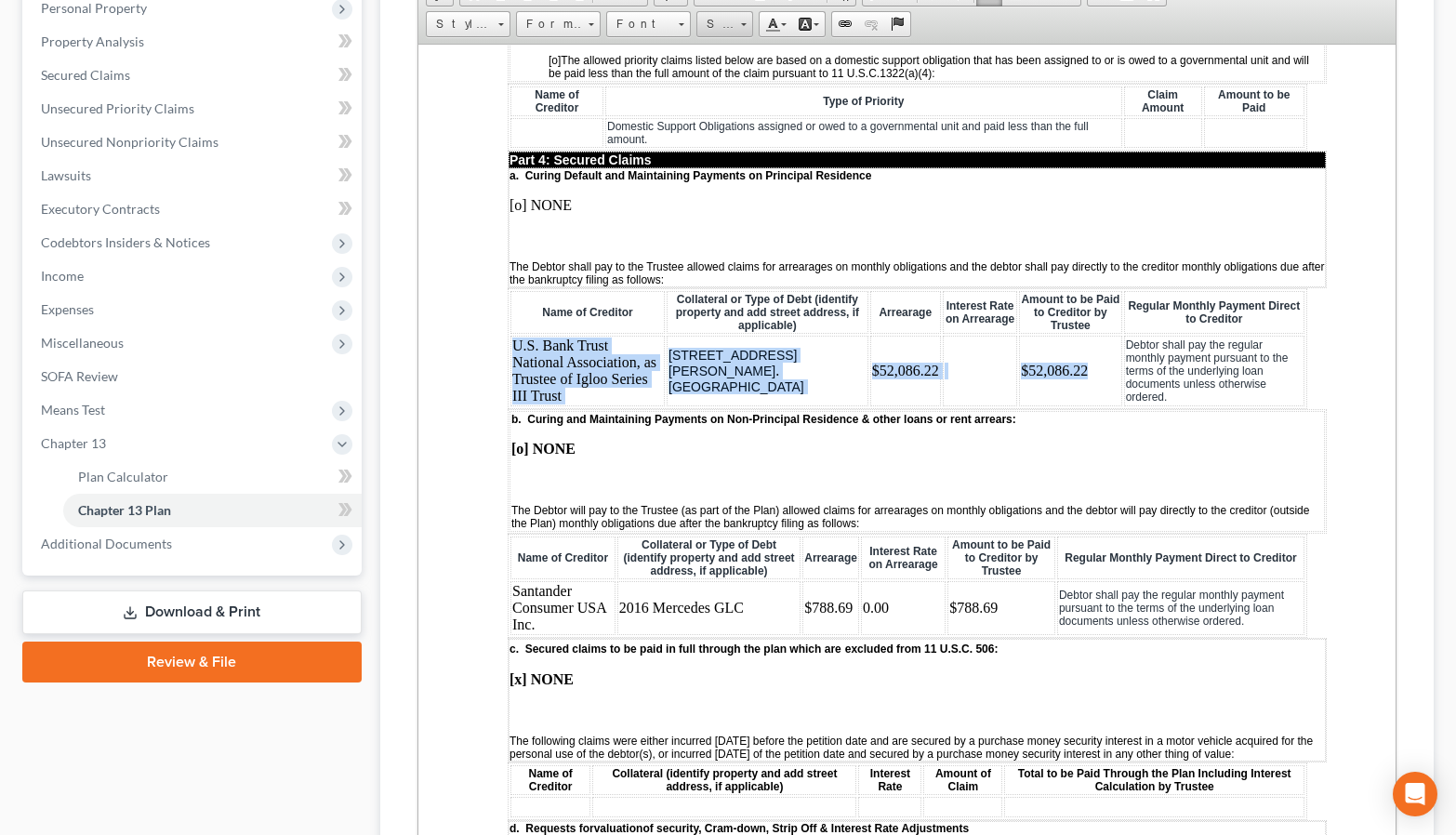
click at [746, 26] on span at bounding box center [744, 24] width 6 height 3
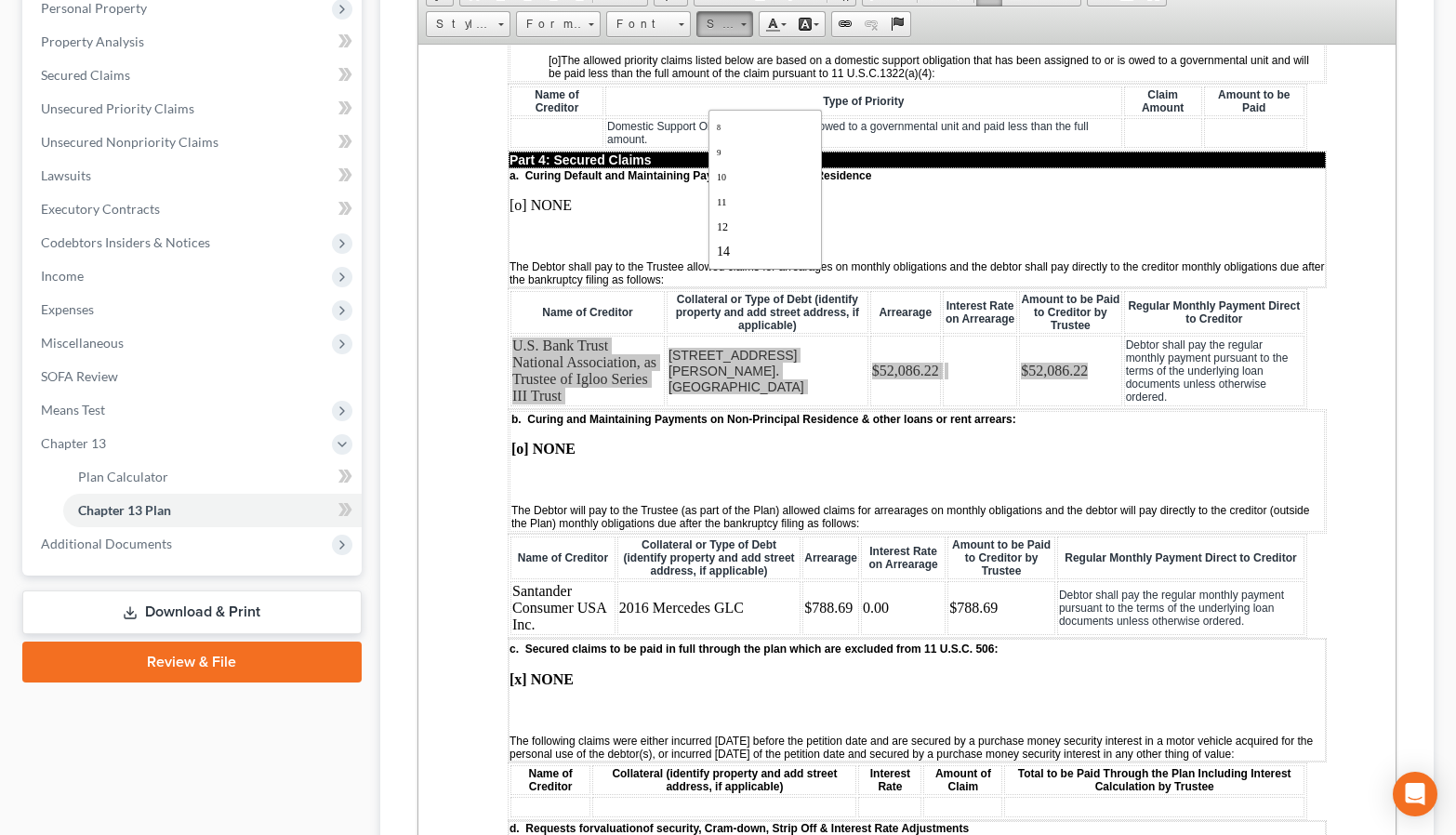
scroll to position [37, 0]
click at [778, 245] on link "14" at bounding box center [764, 232] width 106 height 24
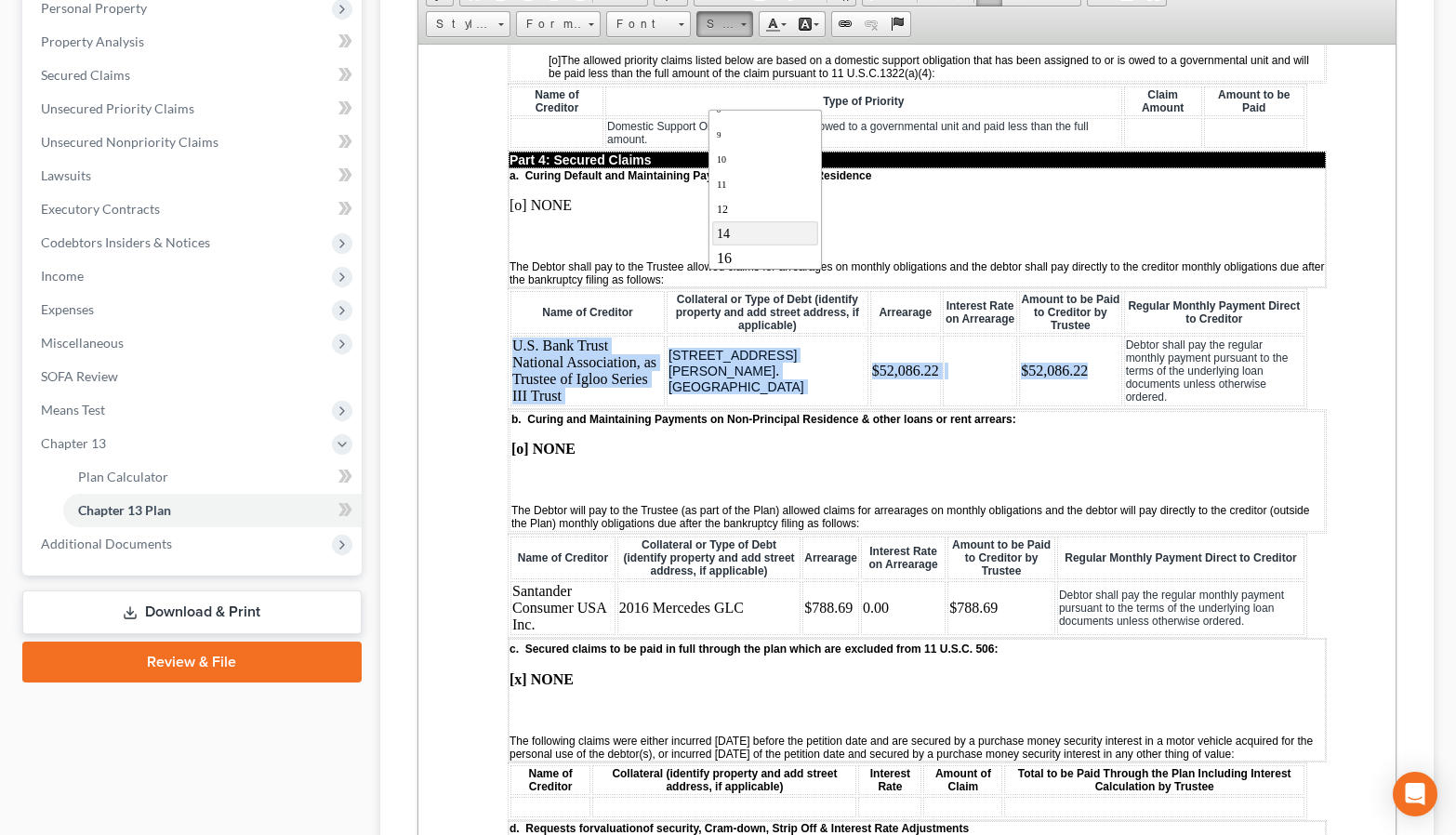
scroll to position [0, 0]
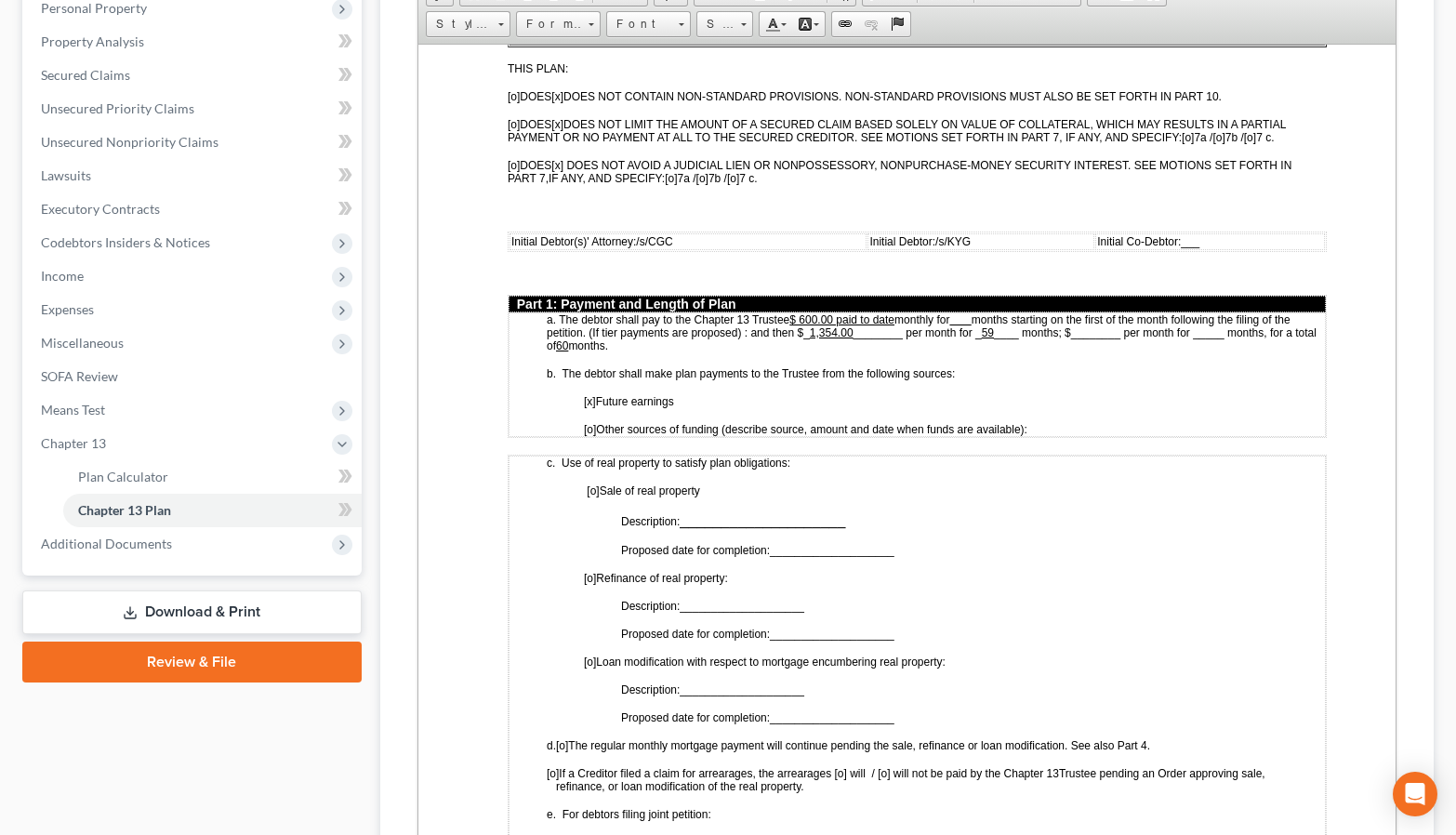
scroll to position [837, 0]
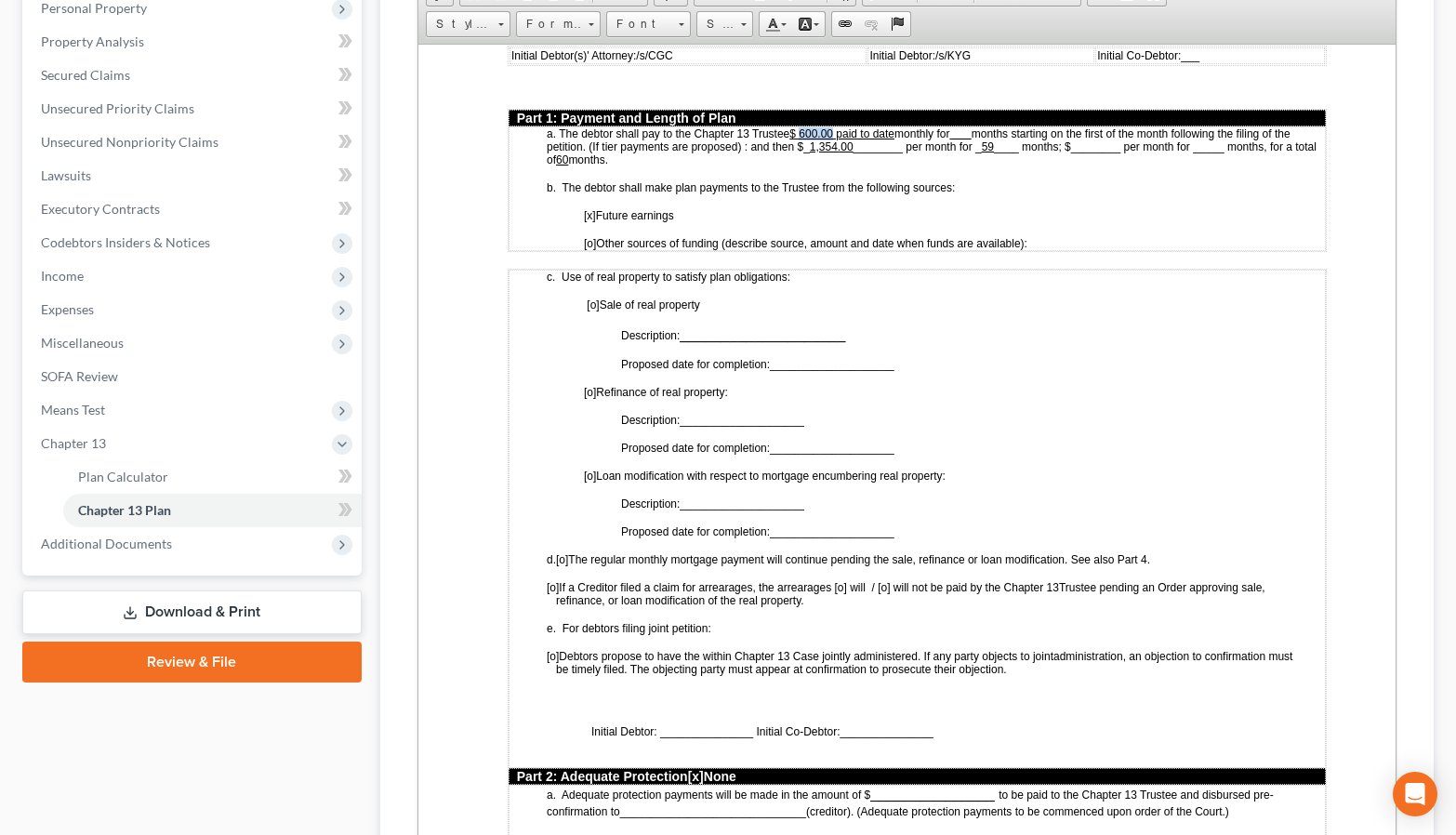
drag, startPoint x: 833, startPoint y: 255, endPoint x: 803, endPoint y: 253, distance: 30.1
click at [803, 165] on p "a. The debtor shall pay to the Chapter 13 Trustee $ 600.00 paid to date monthly…" at bounding box center [935, 146] width 778 height 39
click at [852, 152] on u "1,354.00" at bounding box center [830, 146] width 44 height 13
click at [993, 152] on u "59" at bounding box center [986, 146] width 12 height 13
click at [903, 165] on span "months starting on the first of the month following the filing of the petition.…" at bounding box center [930, 144] width 770 height 42
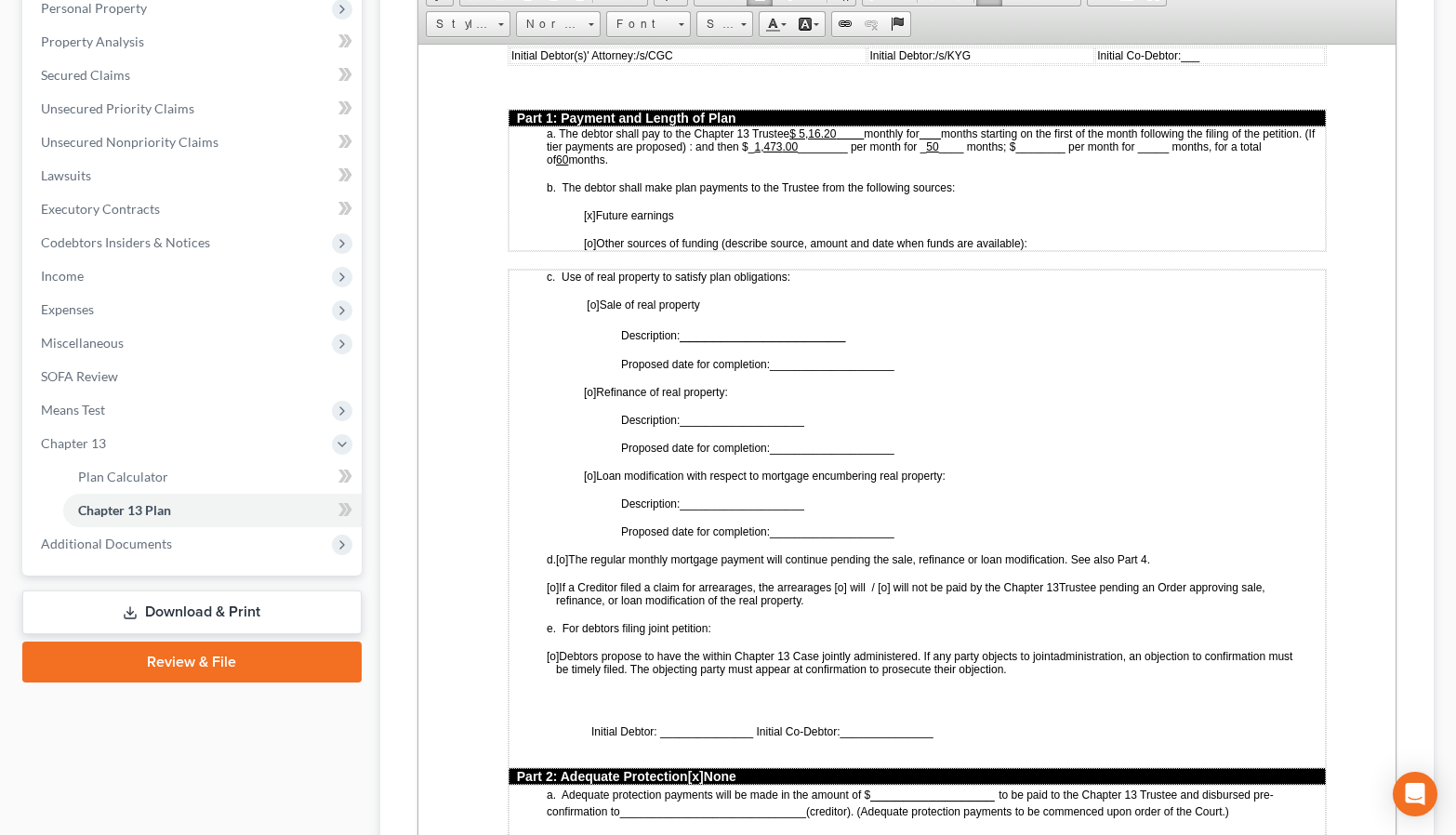
click at [928, 165] on span "months starting on the first of the month following the filing of the petition.…" at bounding box center [929, 144] width 768 height 42
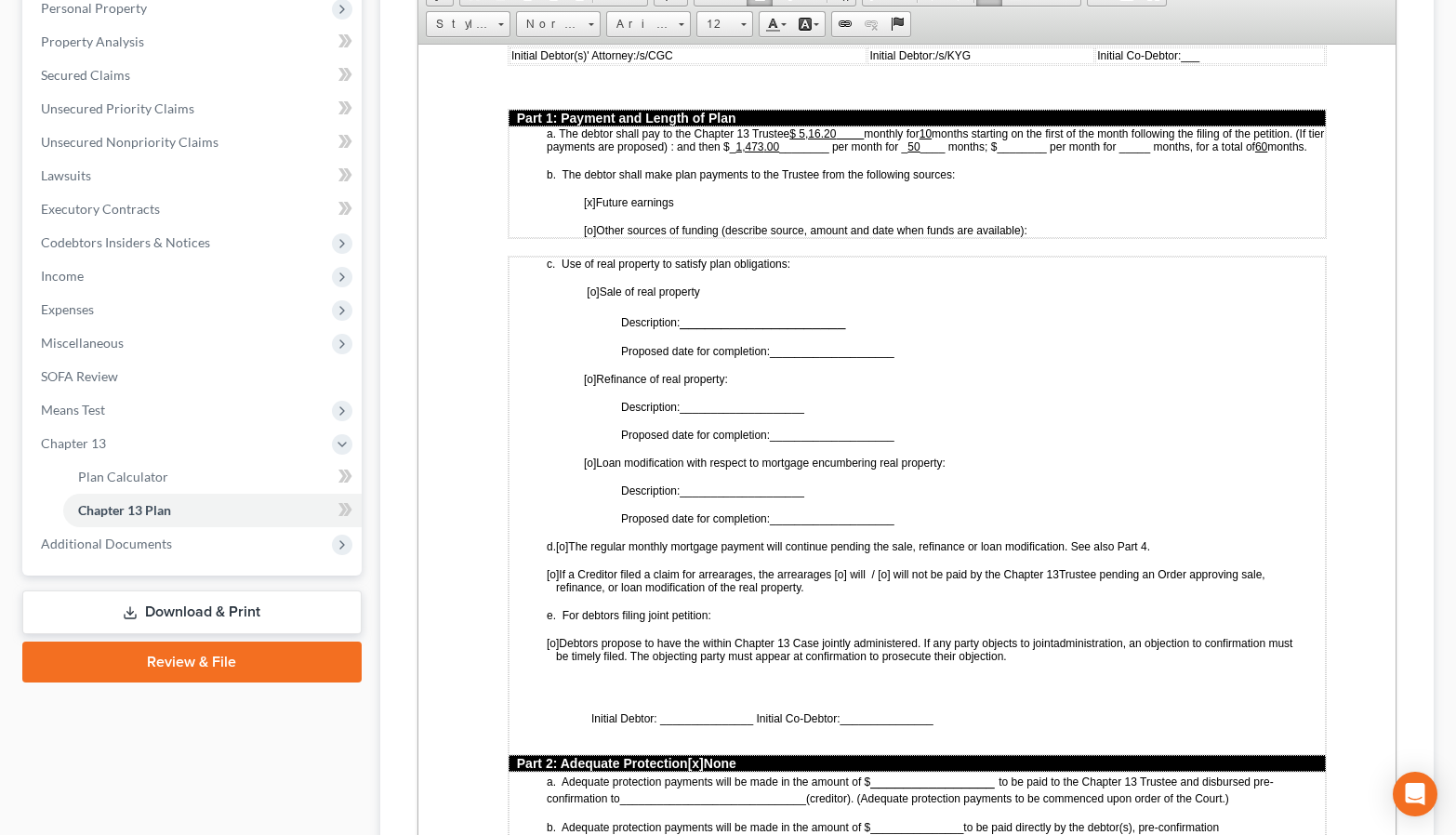
click at [809, 152] on span "months starting on the first of the month following the filing of the petition.…" at bounding box center [934, 138] width 778 height 29
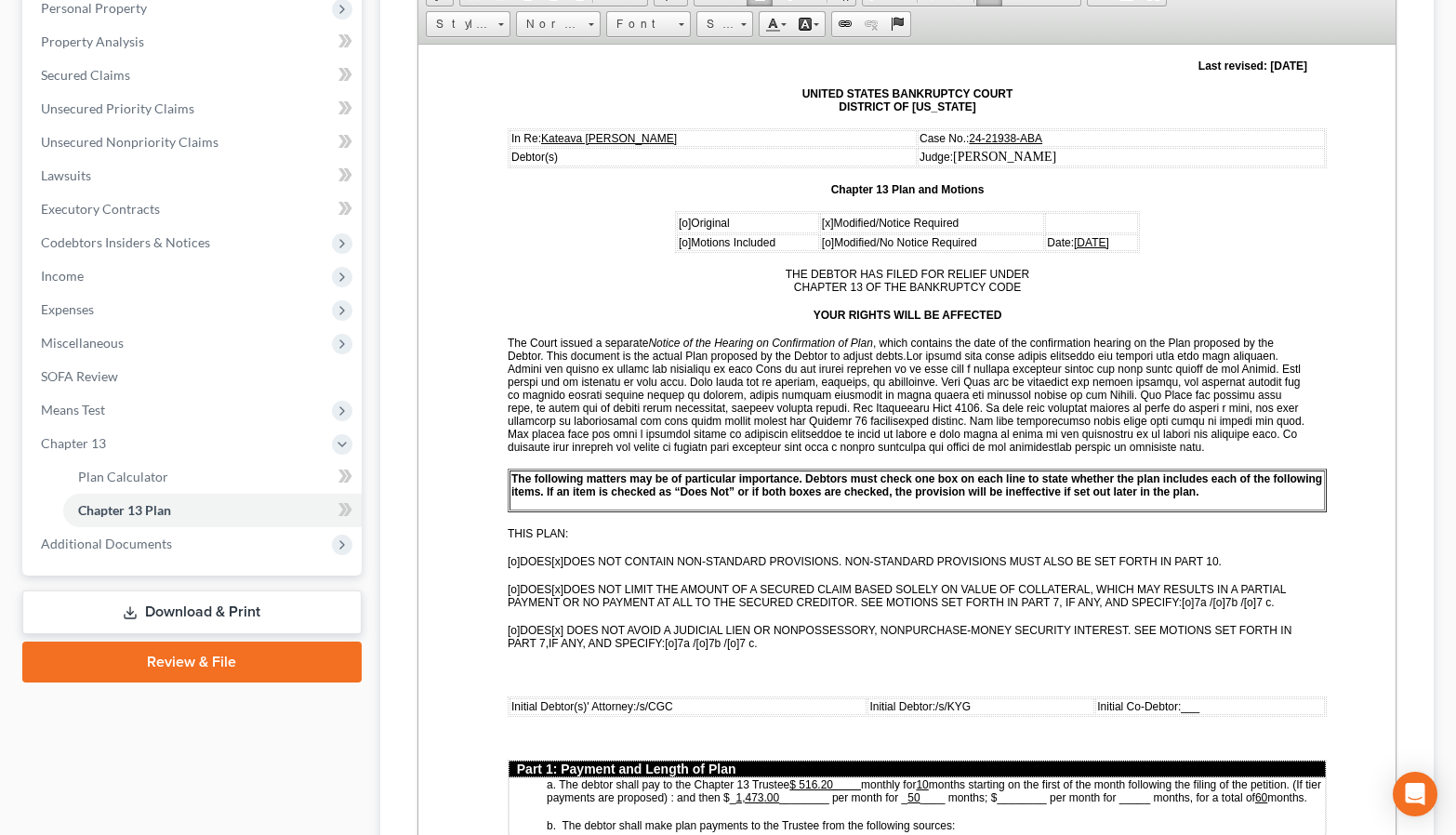
scroll to position [279, 0]
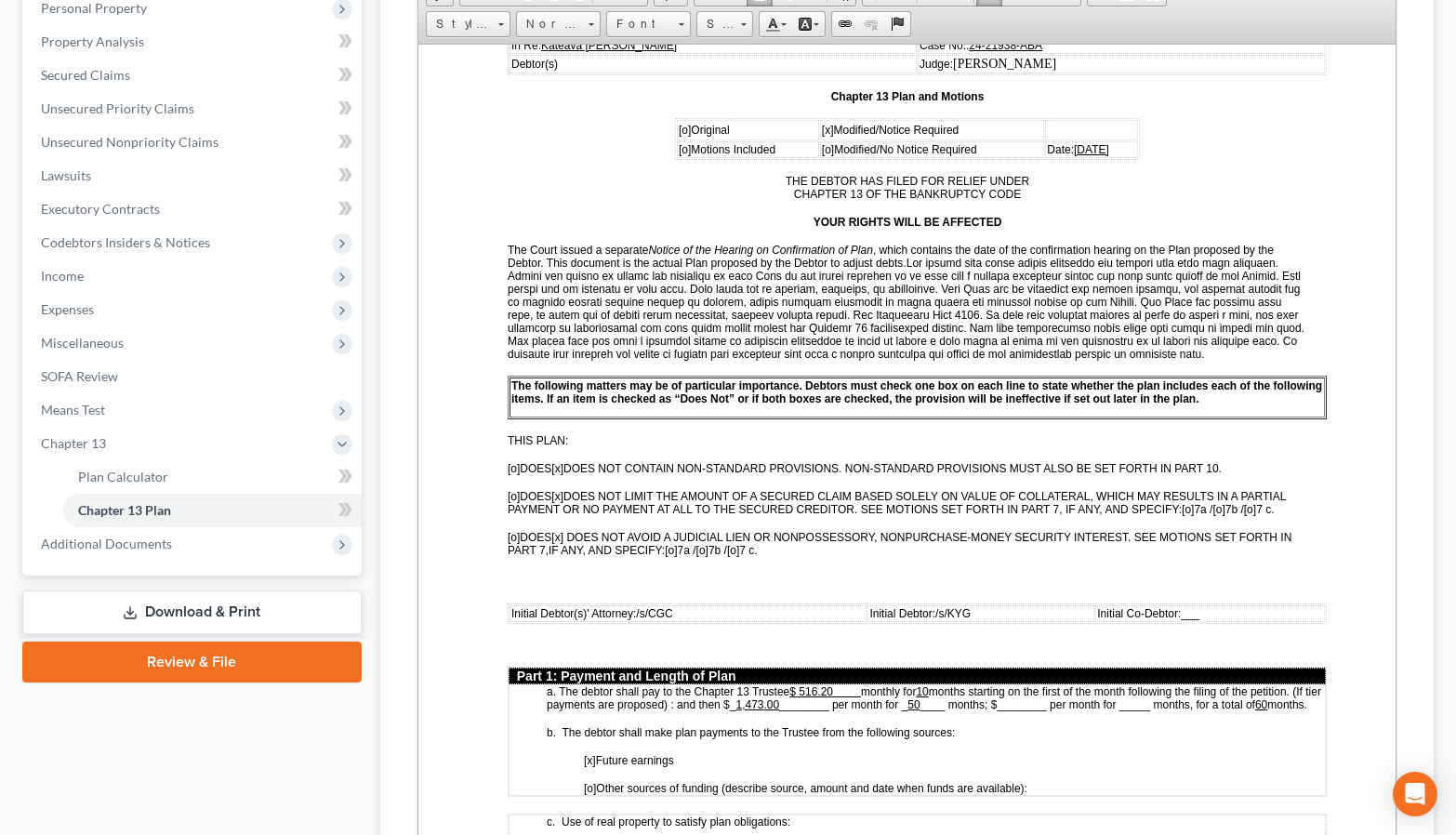
click at [1073, 155] on u "[DATE]" at bounding box center [1090, 149] width 35 height 13
drag, startPoint x: 1091, startPoint y: 185, endPoint x: 1040, endPoint y: 187, distance: 51.0
click at [1040, 155] on span "Date: [DATE]" at bounding box center [1060, 149] width 95 height 13
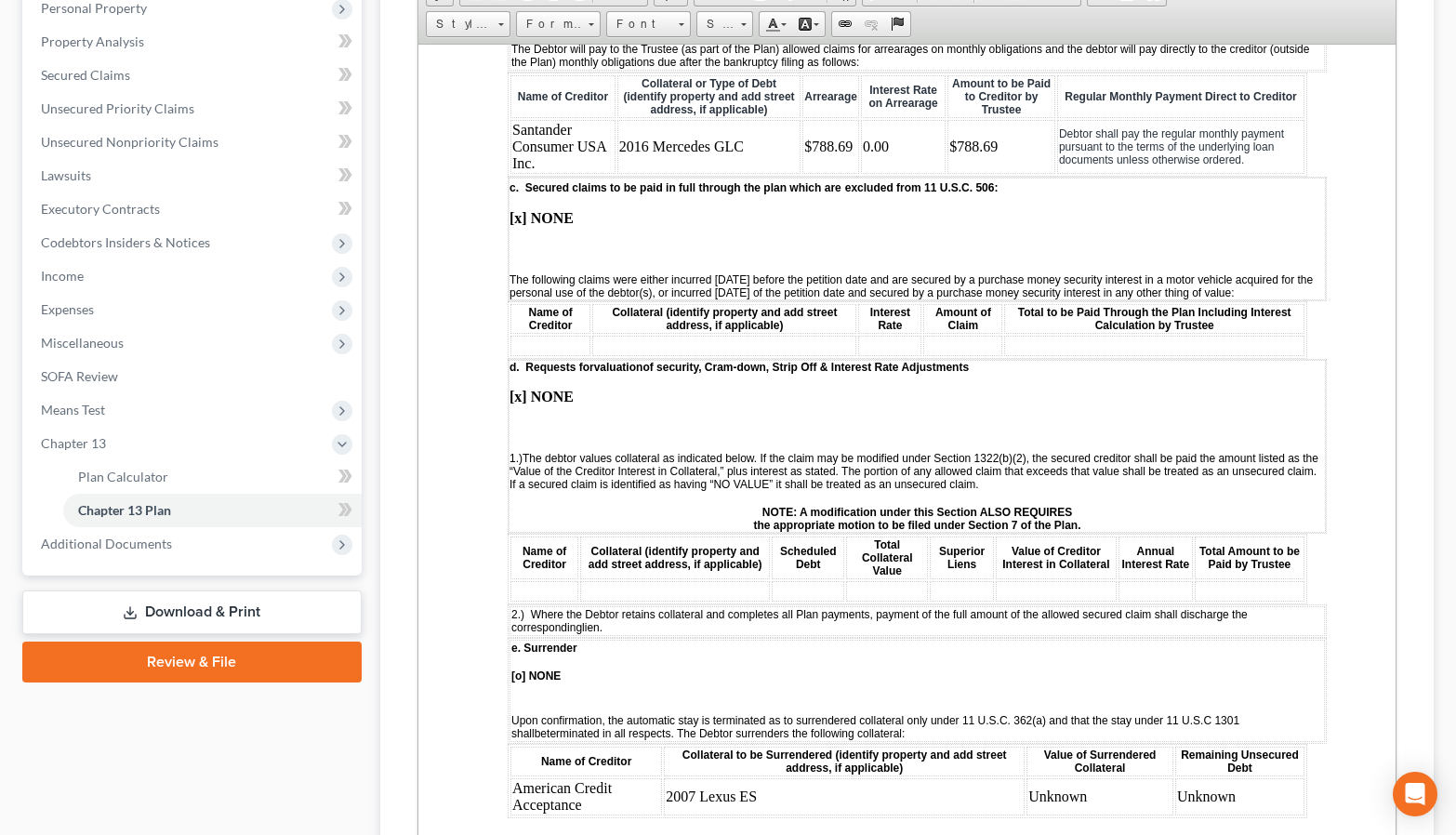
scroll to position [2324, 0]
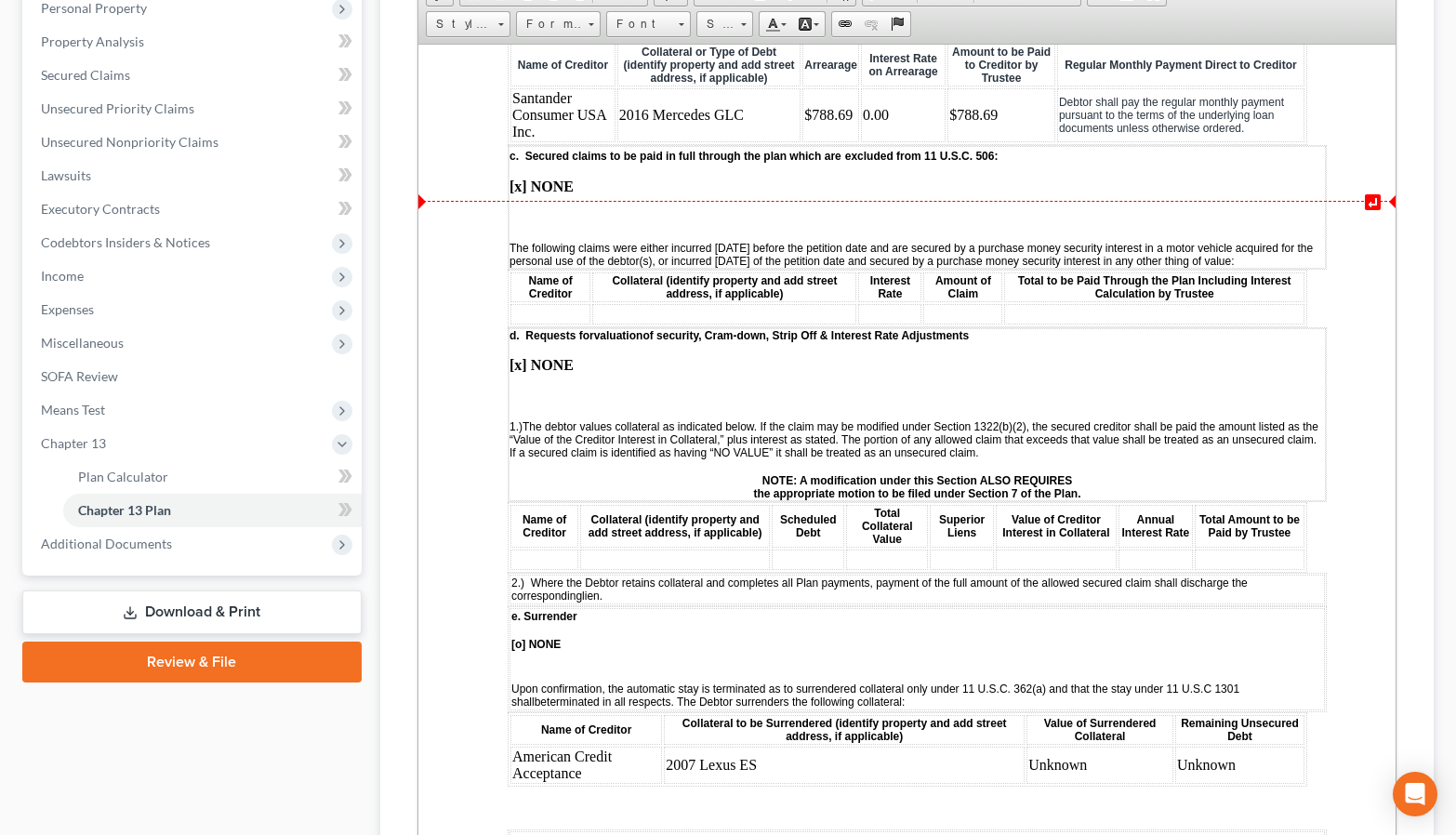
click at [906, 142] on td "0.00" at bounding box center [902, 115] width 84 height 54
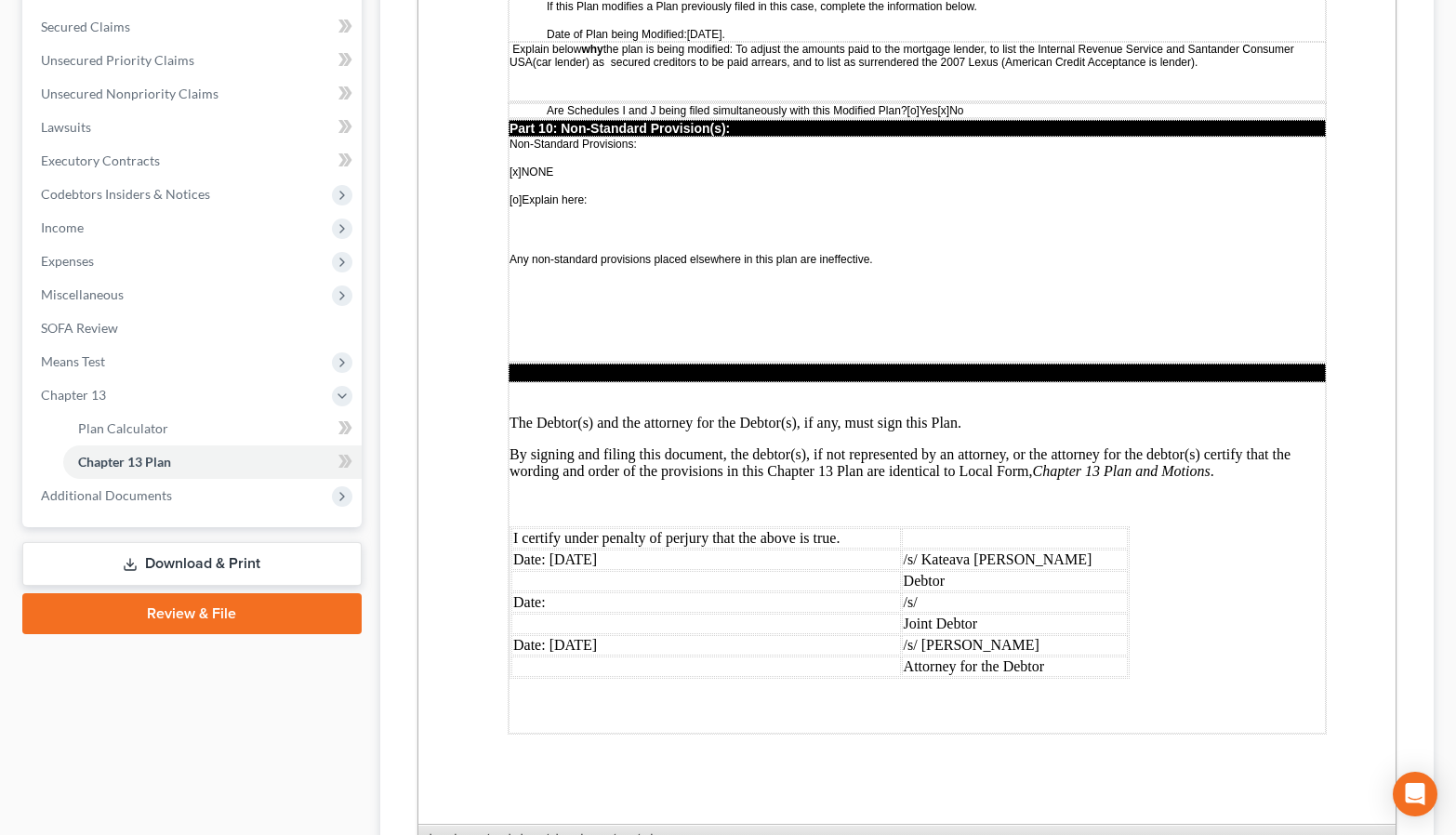
scroll to position [429, 0]
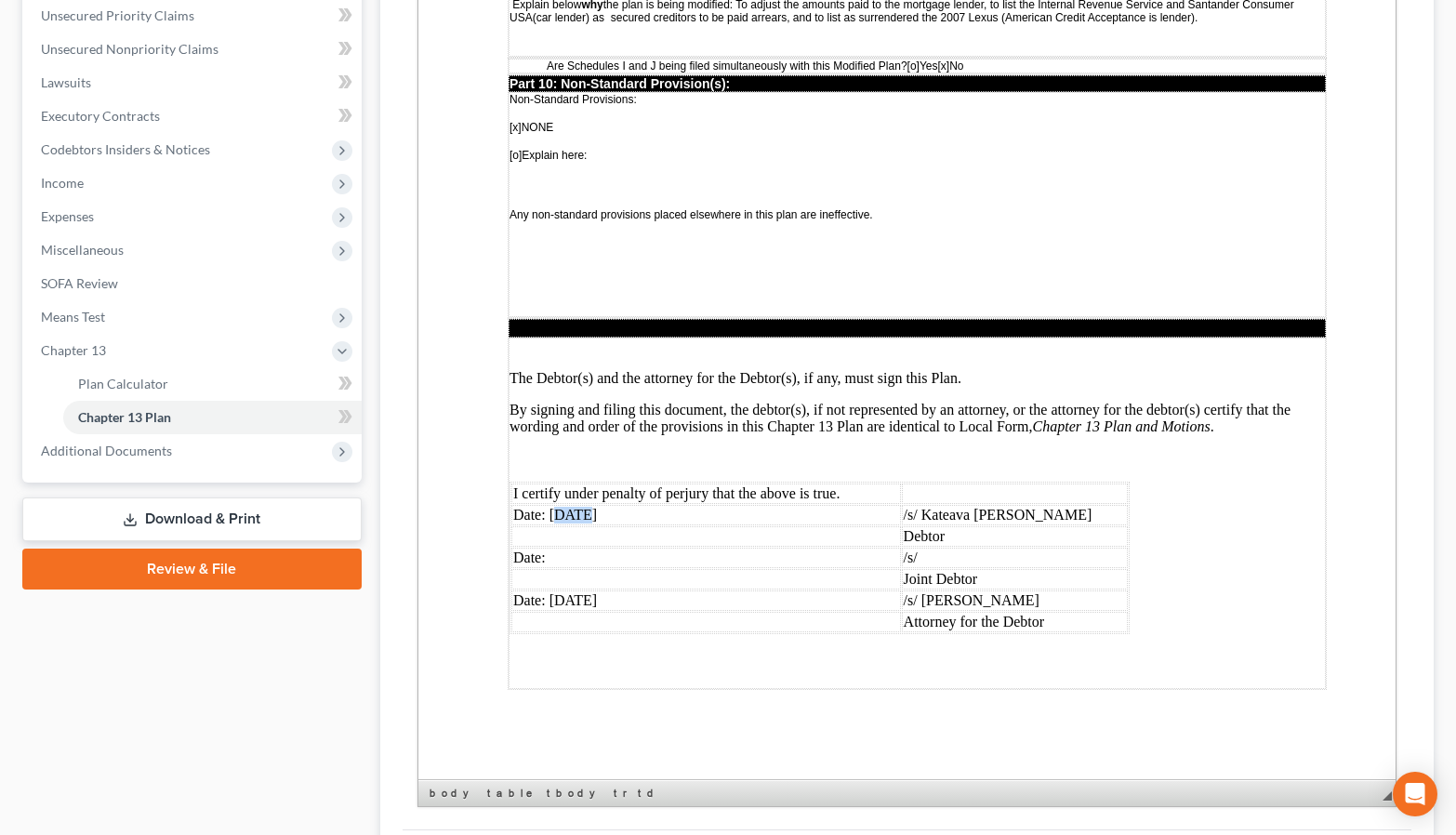
drag, startPoint x: 598, startPoint y: 463, endPoint x: 568, endPoint y: 469, distance: 30.6
click at [568, 505] on td "Date: [DATE]" at bounding box center [705, 515] width 389 height 20
drag, startPoint x: 599, startPoint y: 574, endPoint x: 559, endPoint y: 582, distance: 40.8
click at [559, 590] on td "Date: [DATE]" at bounding box center [705, 600] width 389 height 20
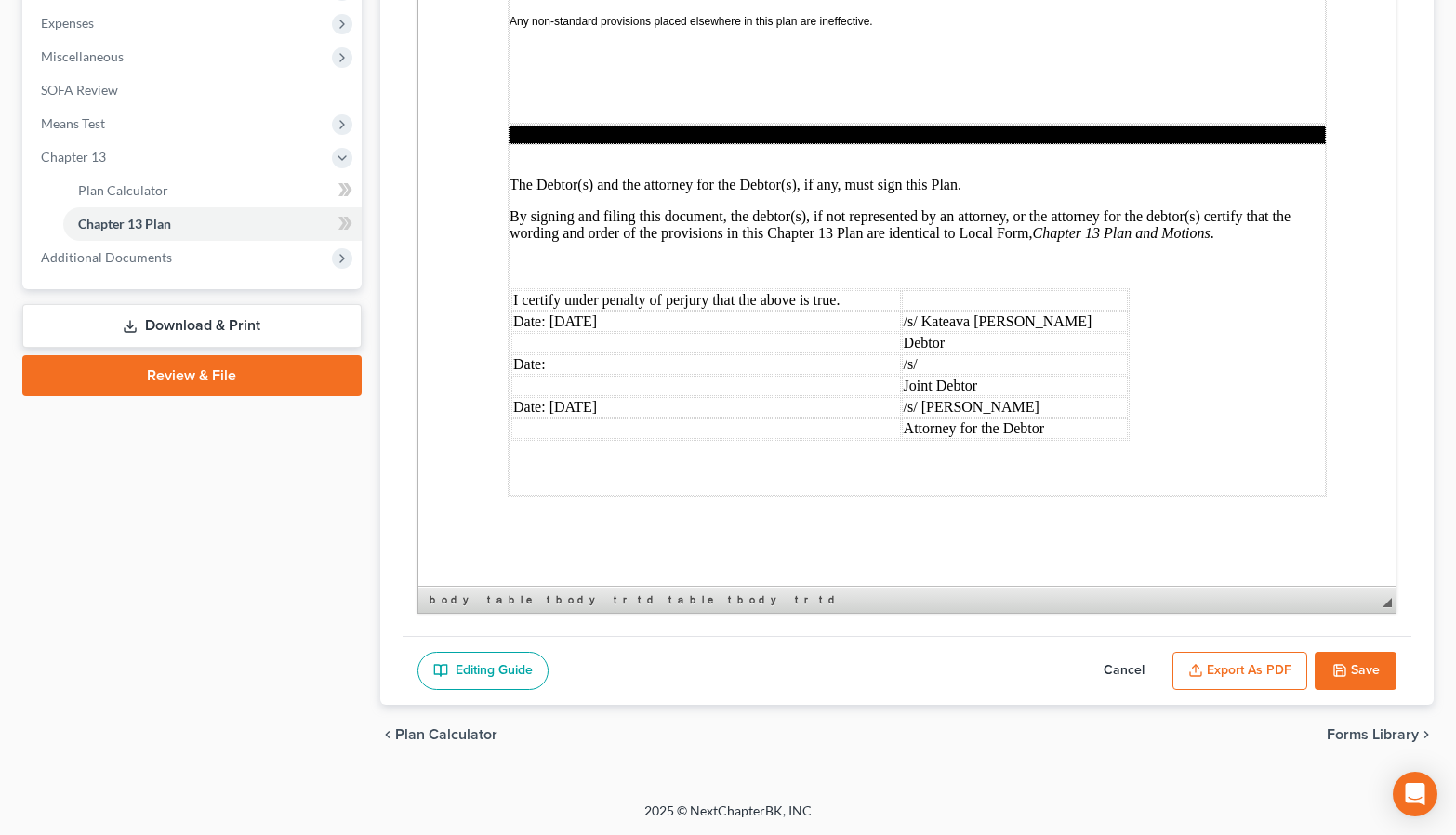
scroll to position [654, 0]
click at [1341, 691] on button "Save" at bounding box center [1355, 671] width 82 height 39
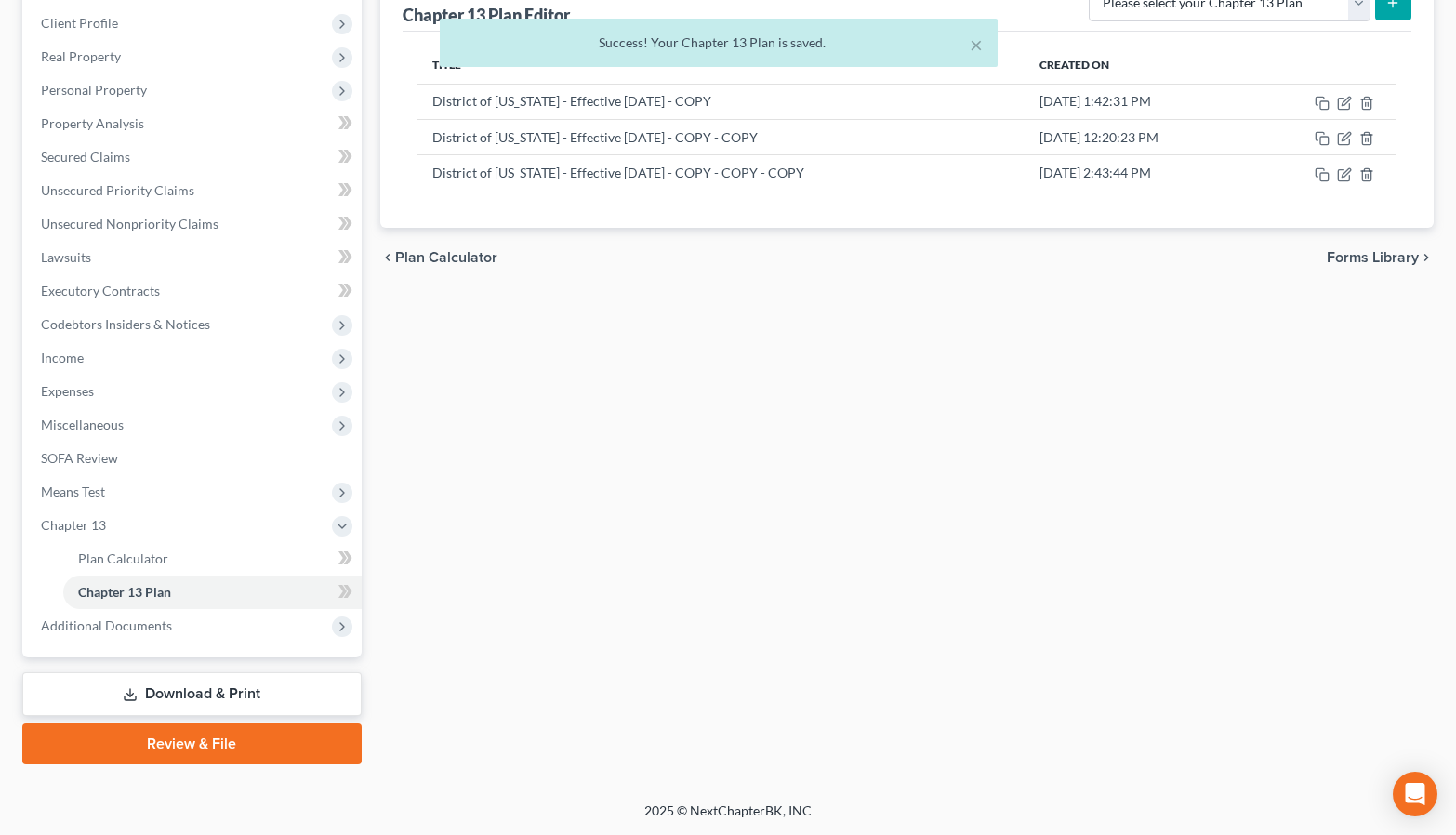
scroll to position [150, 0]
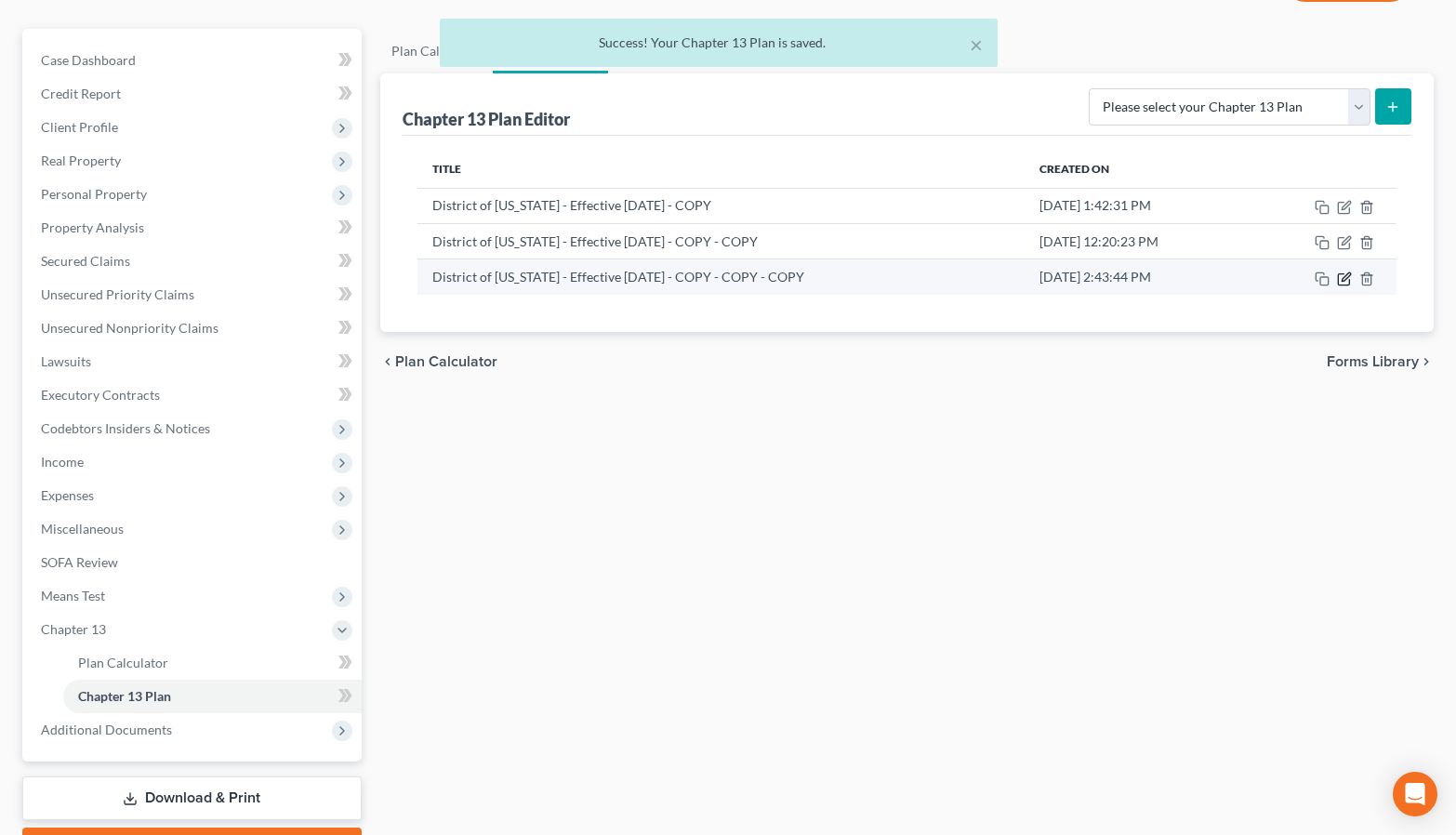
click at [1337, 286] on icon "button" at bounding box center [1343, 279] width 15 height 15
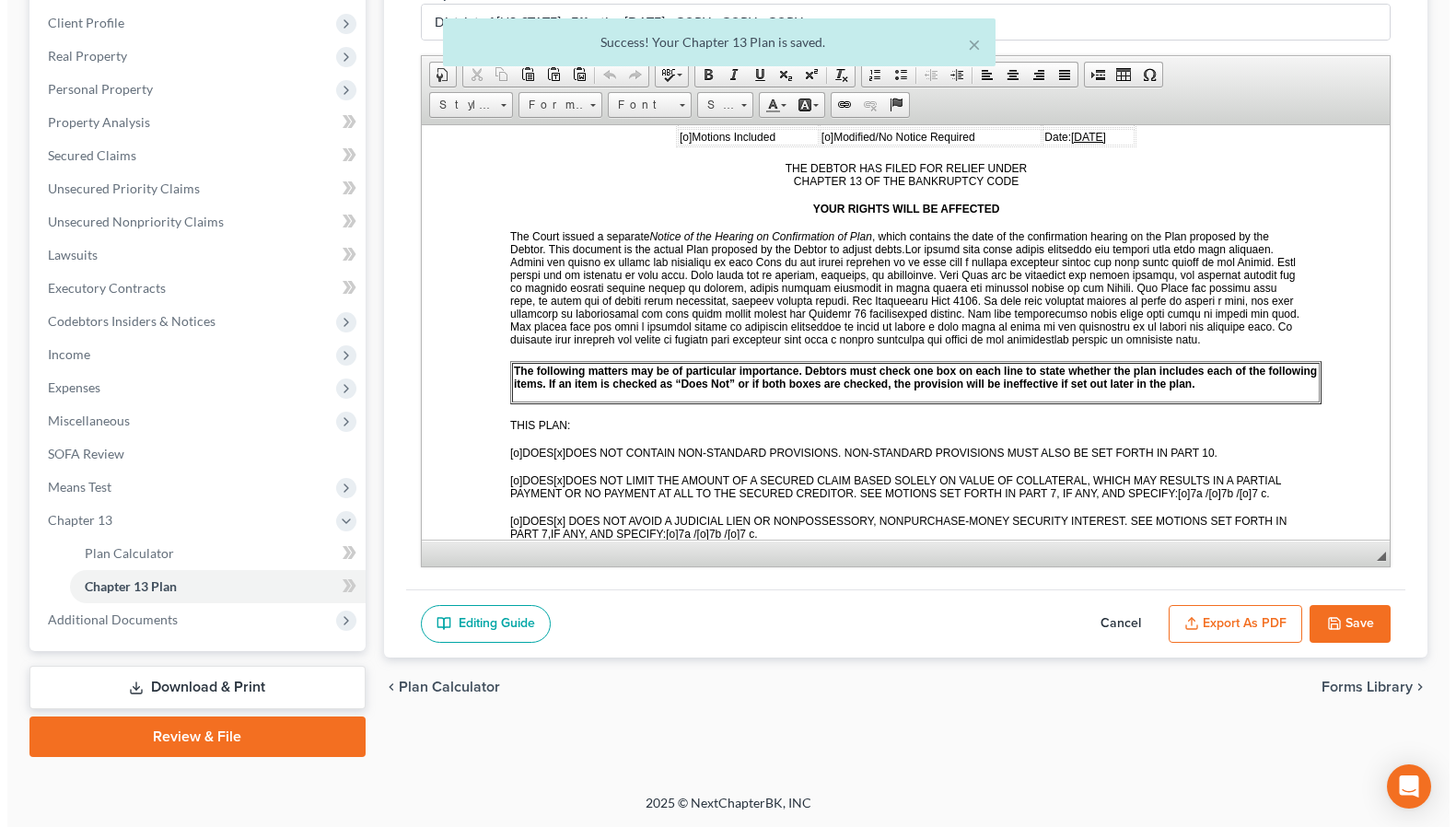
scroll to position [425, 0]
click at [1206, 605] on button "Export as PDF" at bounding box center [1228, 624] width 134 height 38
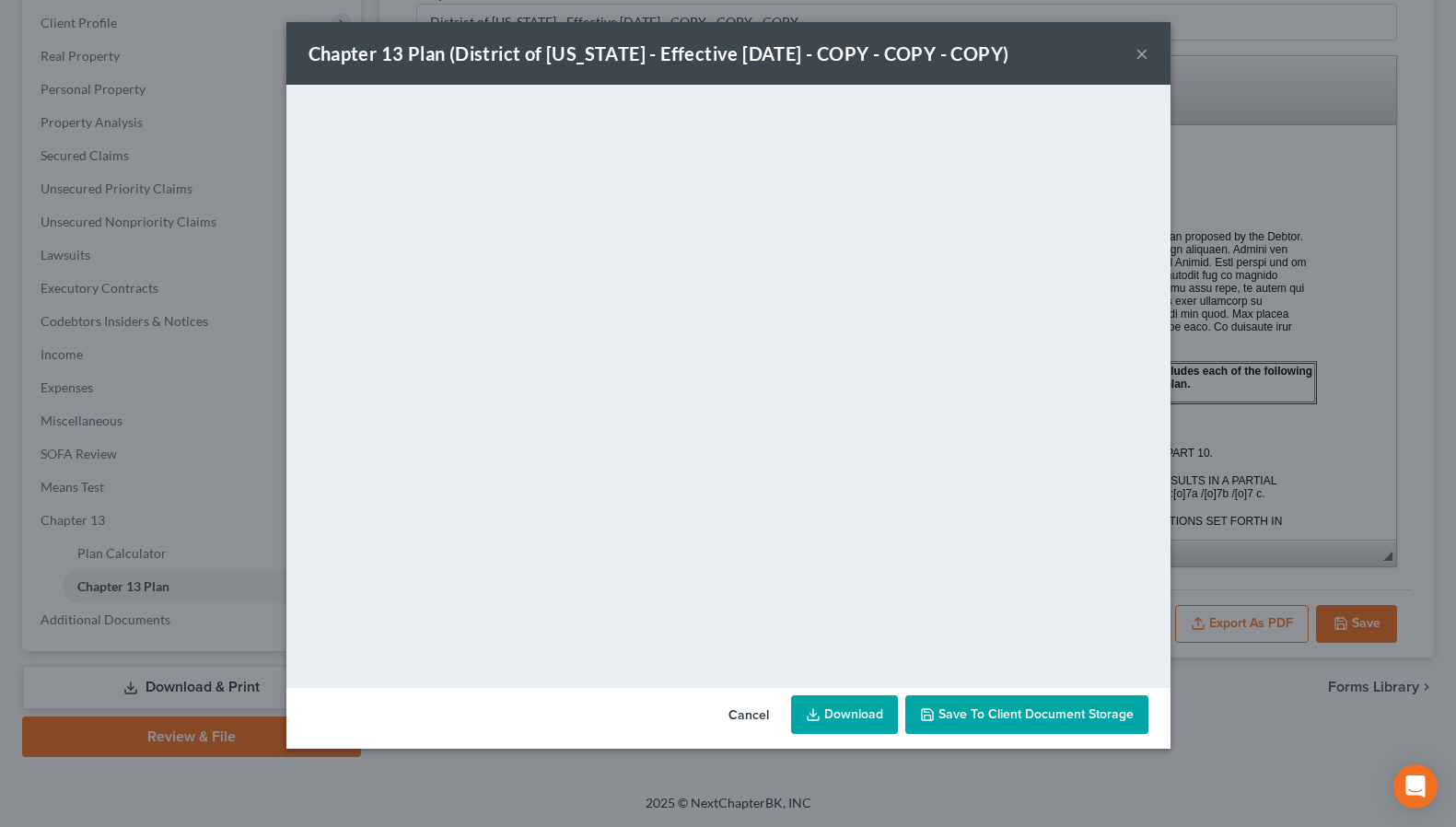
click at [885, 734] on link "Download" at bounding box center [844, 714] width 107 height 38
